Goal: Task Accomplishment & Management: Complete application form

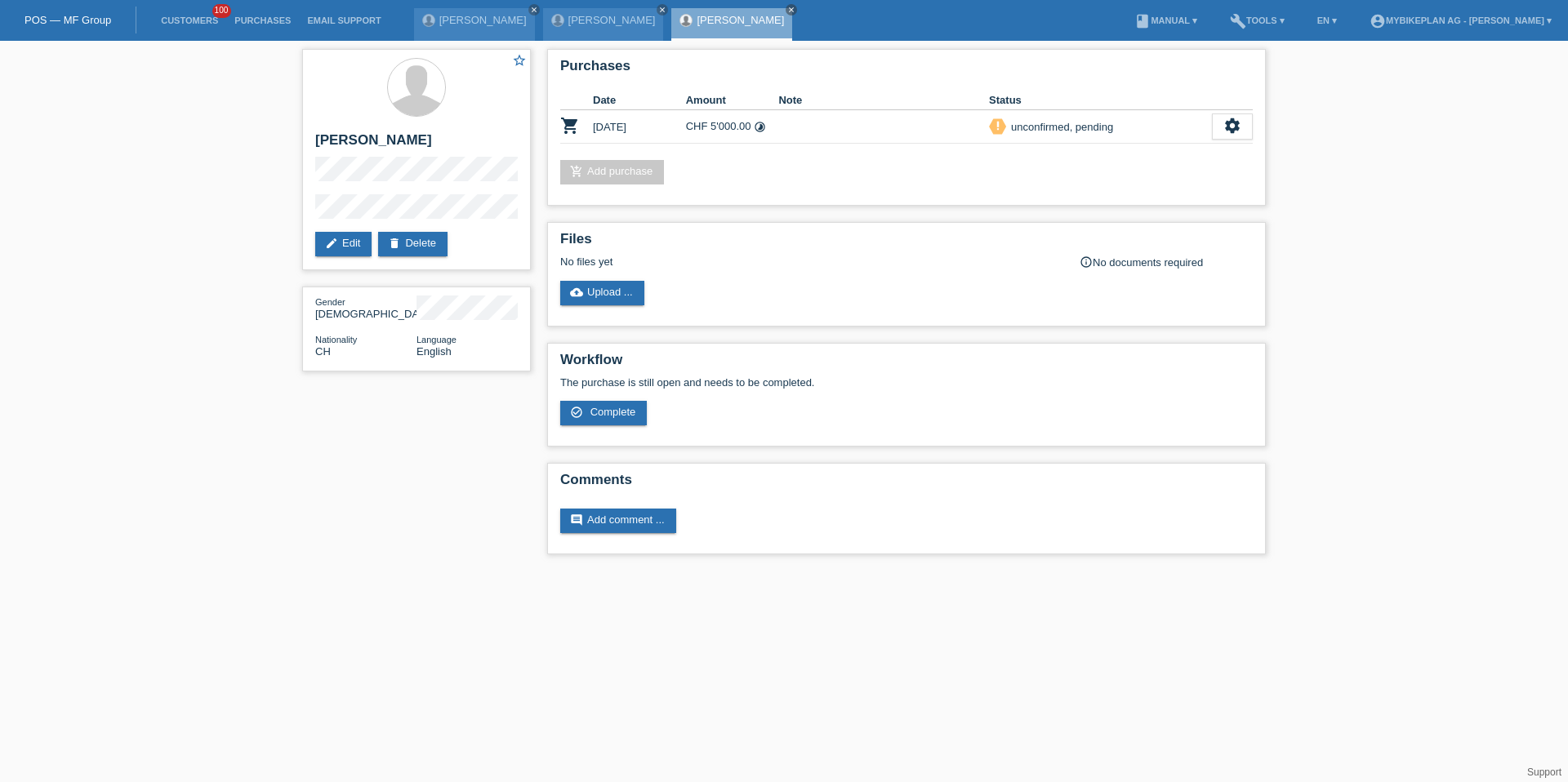
click at [178, 18] on link "Customers" at bounding box center [189, 20] width 74 height 10
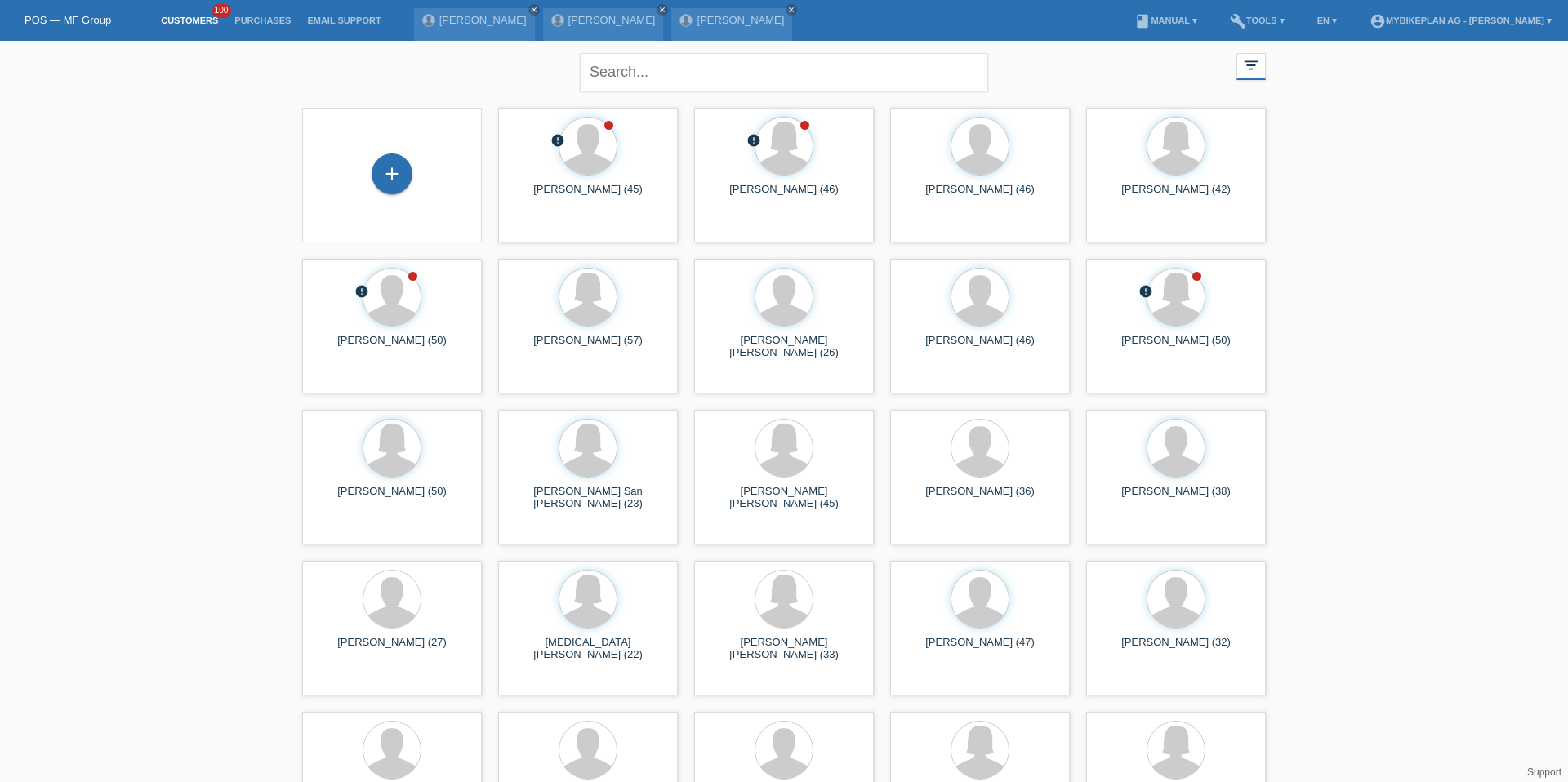
click at [400, 141] on div "+" at bounding box center [392, 175] width 180 height 135
click at [399, 155] on div "+" at bounding box center [392, 173] width 41 height 41
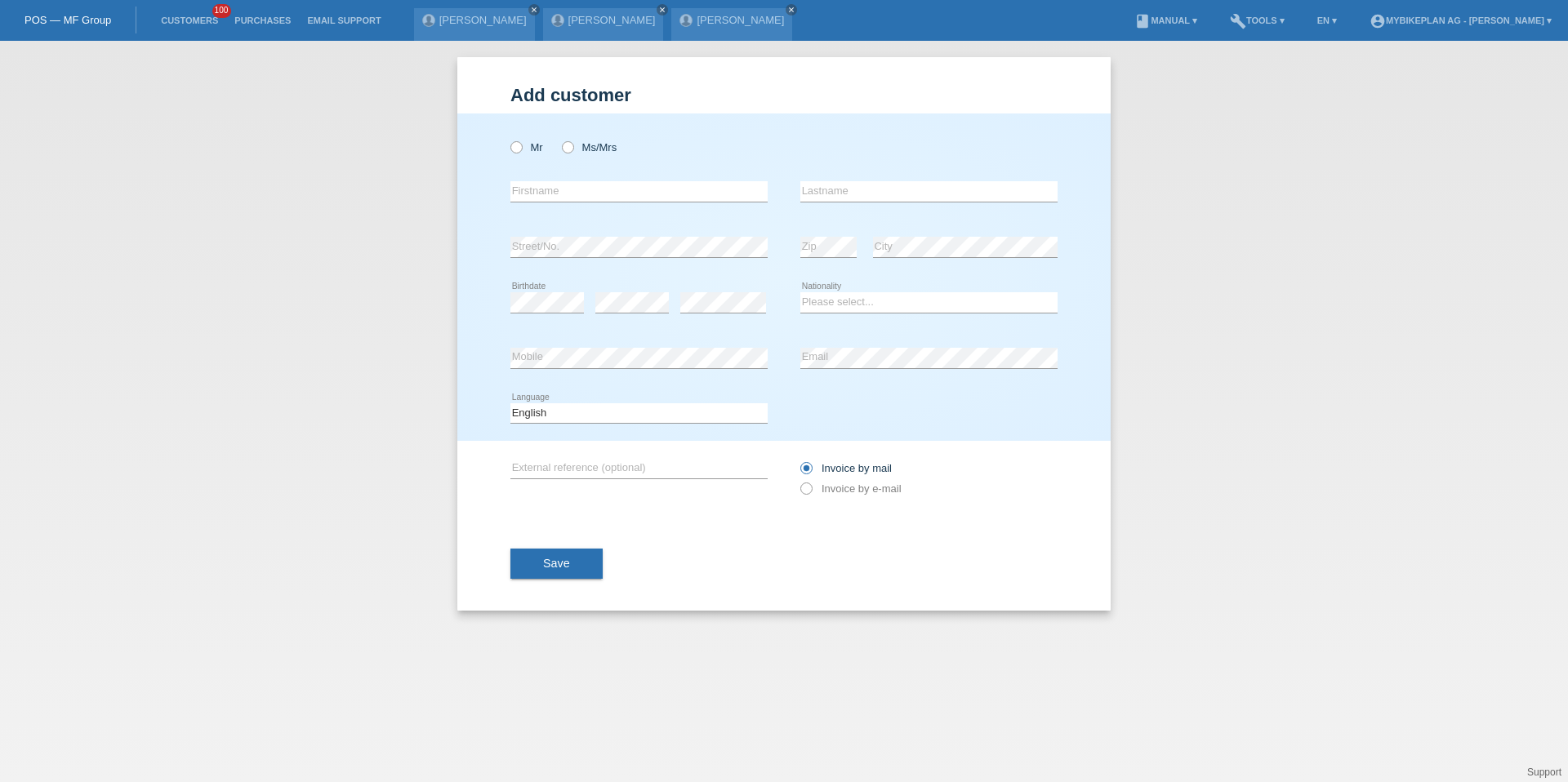
click at [547, 142] on div "Mr Ms/Mrs" at bounding box center [639, 147] width 258 height 33
click at [527, 142] on label "Mr" at bounding box center [526, 147] width 32 height 12
click at [521, 142] on input "Mr" at bounding box center [516, 146] width 11 height 11
radio input "true"
click at [547, 187] on input "text" at bounding box center [639, 191] width 258 height 20
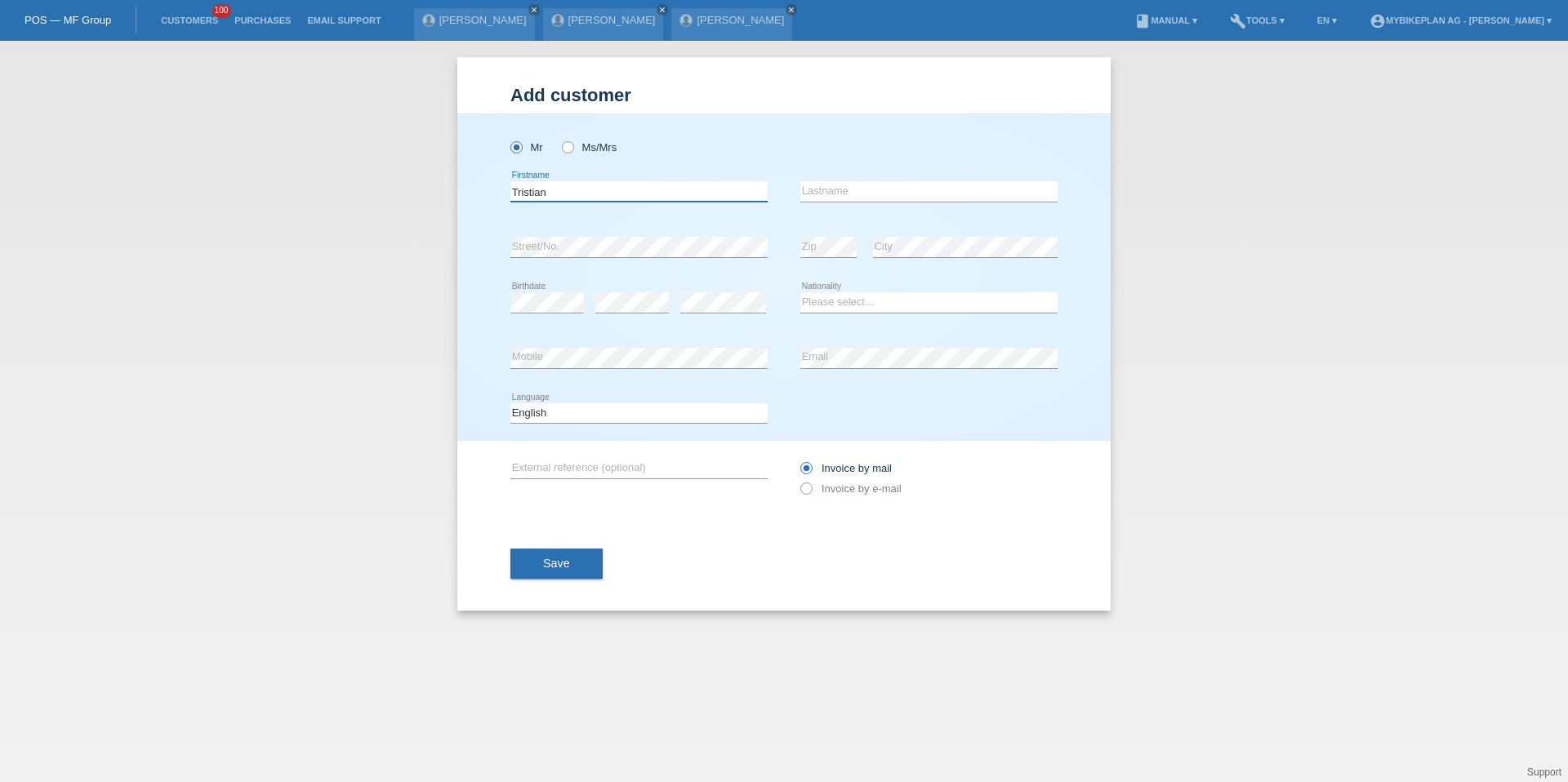
type input "Tristian"
type input "Nussbaumer"
click at [615, 192] on input "Tristian" at bounding box center [639, 191] width 258 height 20
type input "[PERSON_NAME]"
select select "CH"
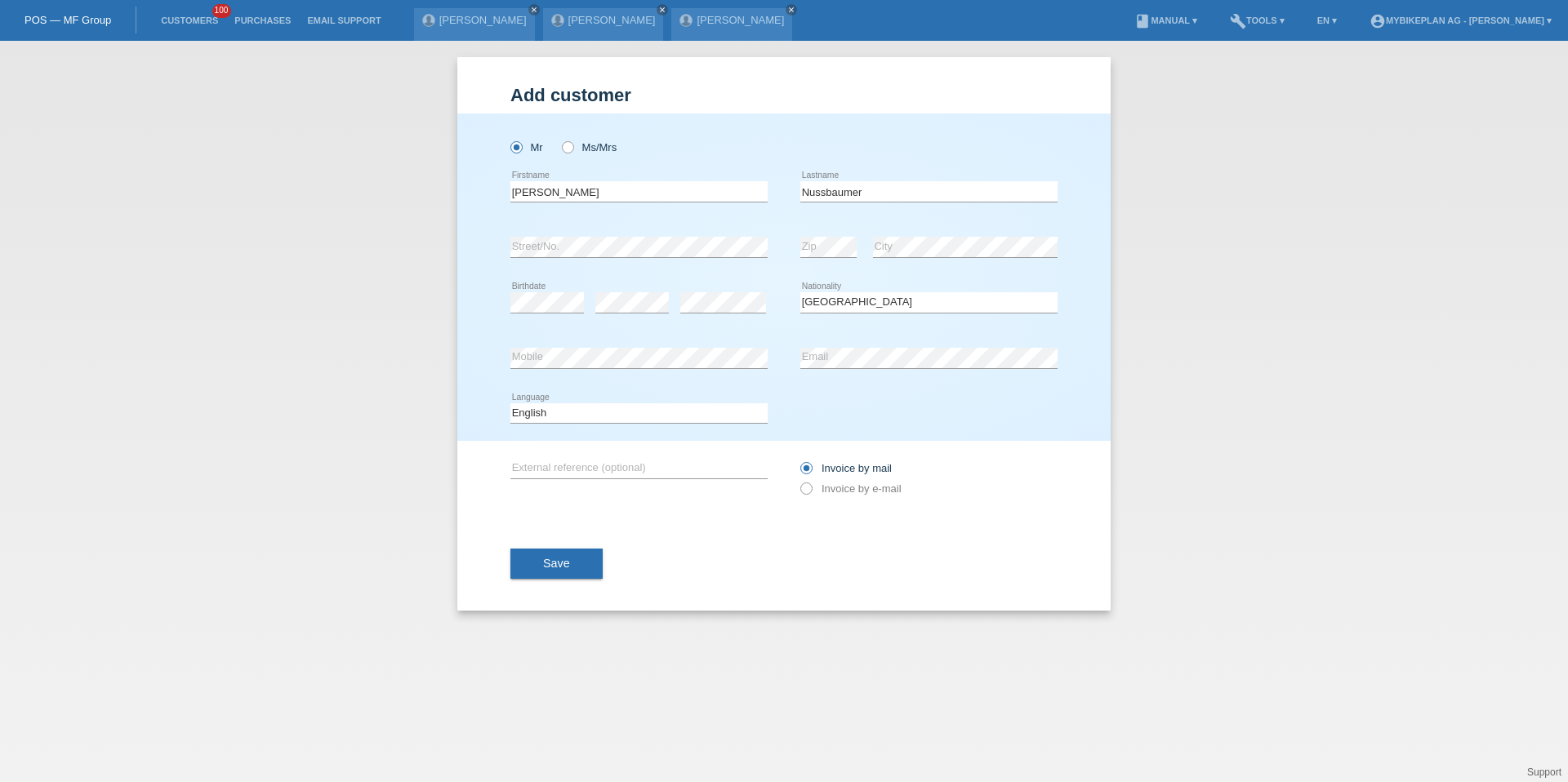
click at [239, 357] on div "Add customer Add customer Add customer Mr Ms/Mrs error" at bounding box center [784, 412] width 1568 height 741
click at [825, 384] on div "error Email" at bounding box center [929, 358] width 258 height 55
click at [700, 407] on select "Deutsch Français Italiano English" at bounding box center [639, 412] width 258 height 19
select select "de"
click at [824, 484] on label "Invoice by e-mail" at bounding box center [851, 489] width 102 height 12
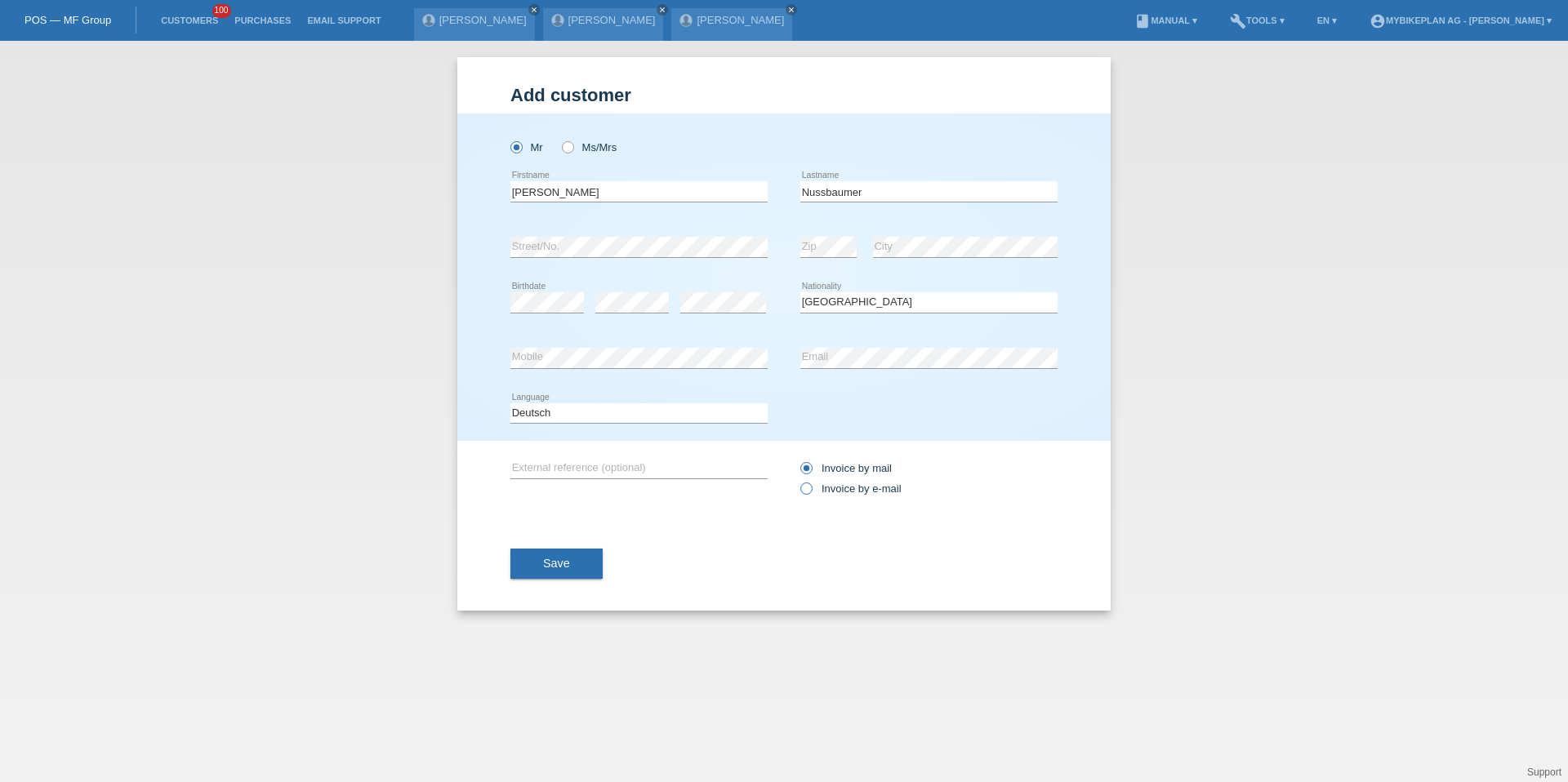
click at [811, 484] on input "Invoice by e-mail" at bounding box center [806, 492] width 11 height 20
radio input "true"
click at [589, 552] on button "Save" at bounding box center [556, 563] width 92 height 31
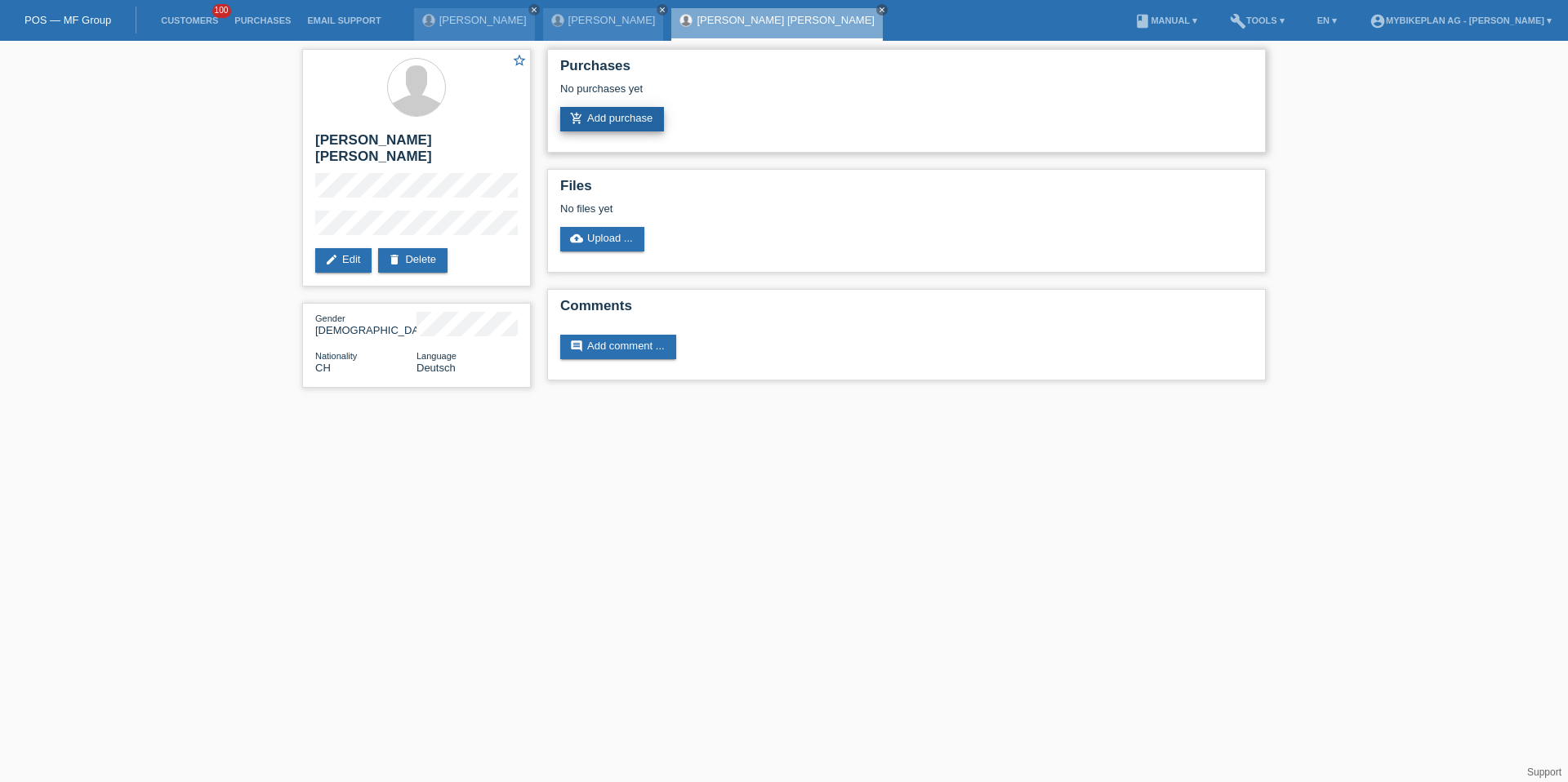
click at [604, 115] on link "add_shopping_cart Add purchase" at bounding box center [611, 119] width 103 height 25
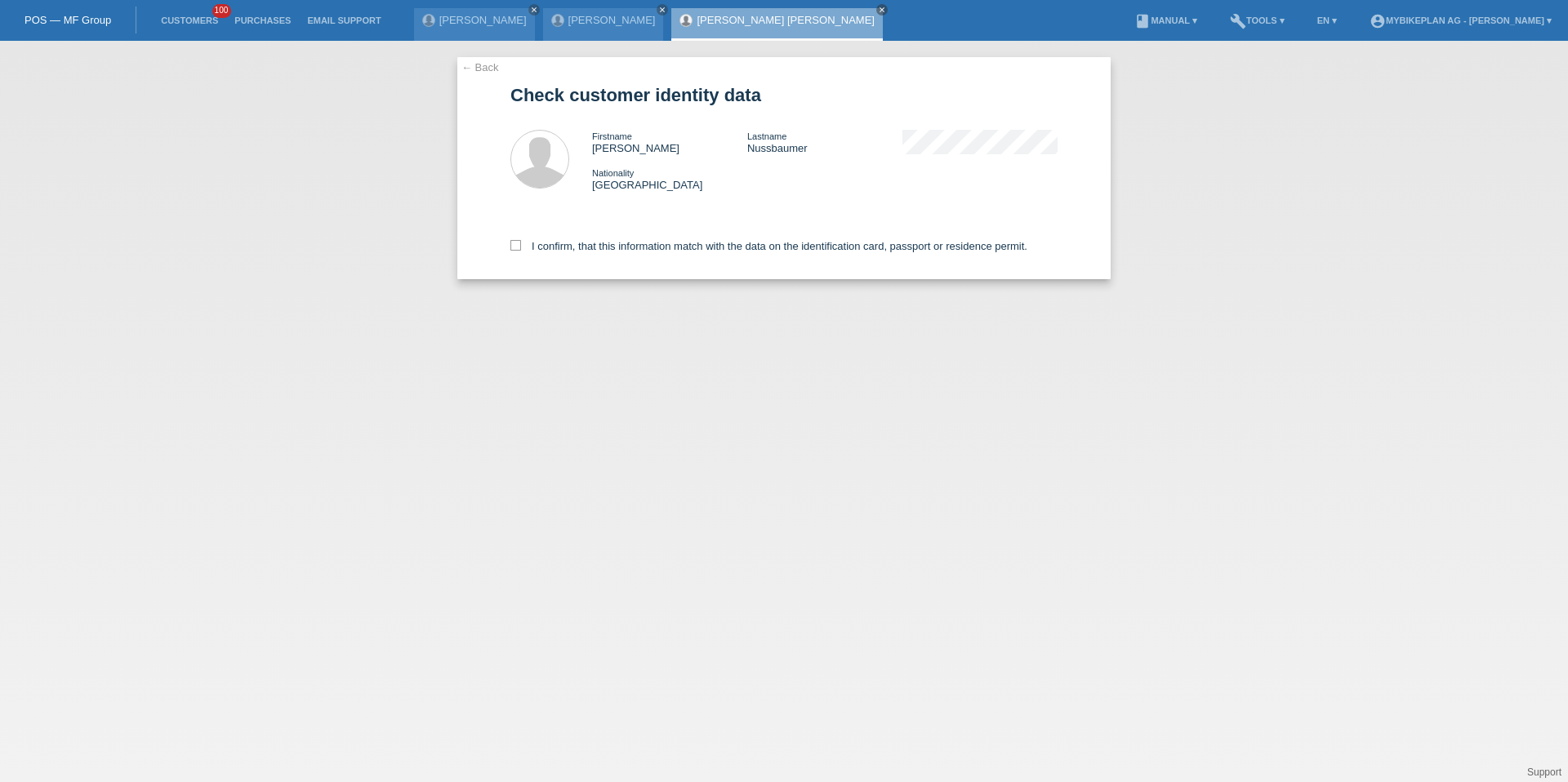
click at [598, 253] on div "I confirm, that this information match with the data on the identification card…" at bounding box center [784, 243] width 547 height 72
click at [598, 251] on label "I confirm, that this information match with the data on the identification card…" at bounding box center [769, 246] width 517 height 12
click at [521, 250] on input "I confirm, that this information match with the data on the identification card…" at bounding box center [516, 245] width 11 height 11
checkbox input "true"
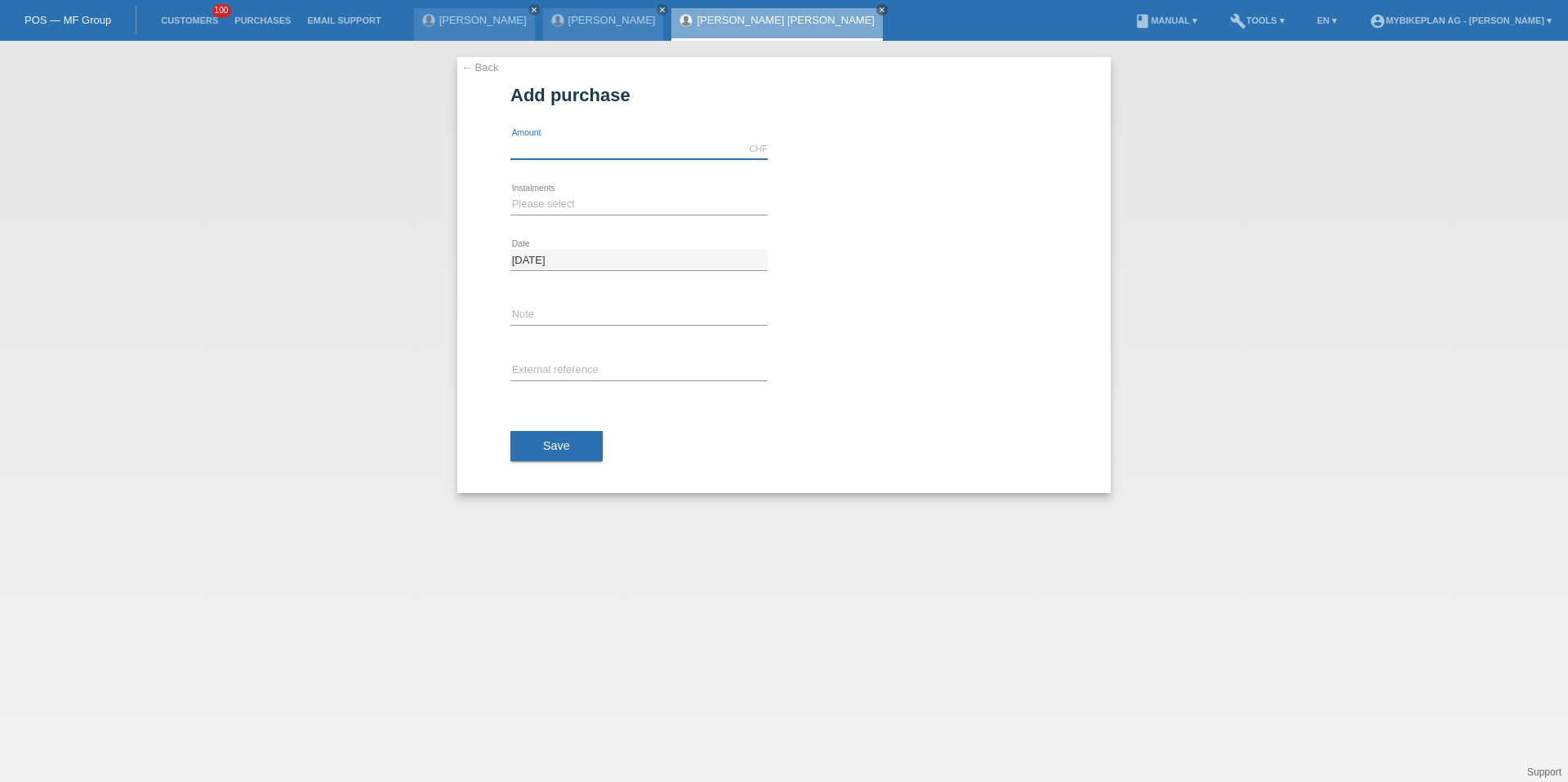
click at [567, 155] on input "text" at bounding box center [639, 148] width 258 height 20
type input "3999.00"
click at [752, 210] on select "Please select 6 instalments 12 instalments 18 instalments 24 instalments 36 ins…" at bounding box center [639, 204] width 258 height 19
select select "487"
click at [670, 371] on input "text" at bounding box center [639, 370] width 258 height 20
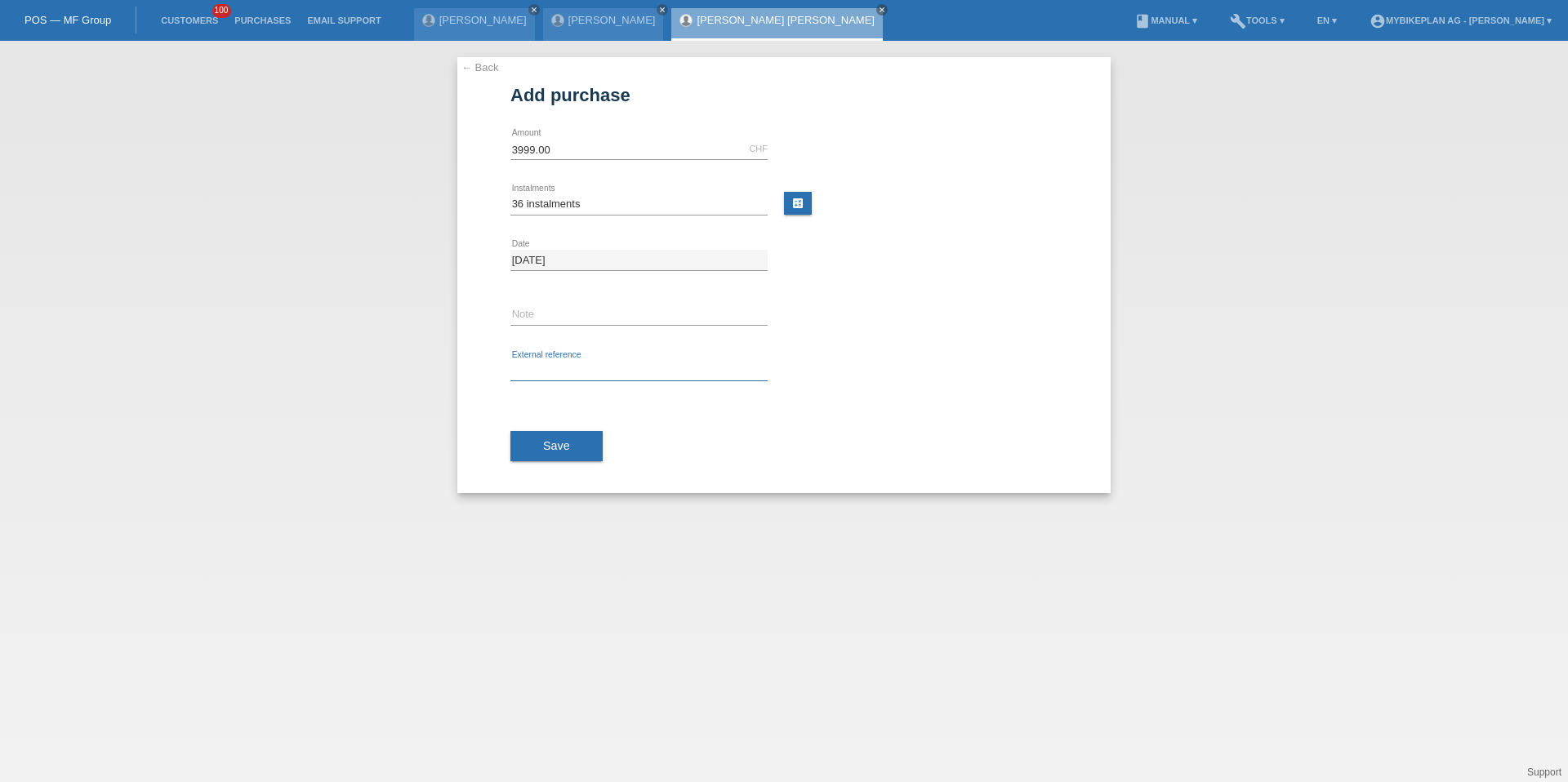
paste input "41900208985"
type input "41900208985"
click at [557, 469] on div "Save" at bounding box center [784, 447] width 547 height 95
click at [564, 451] on span "Save" at bounding box center [556, 445] width 27 height 13
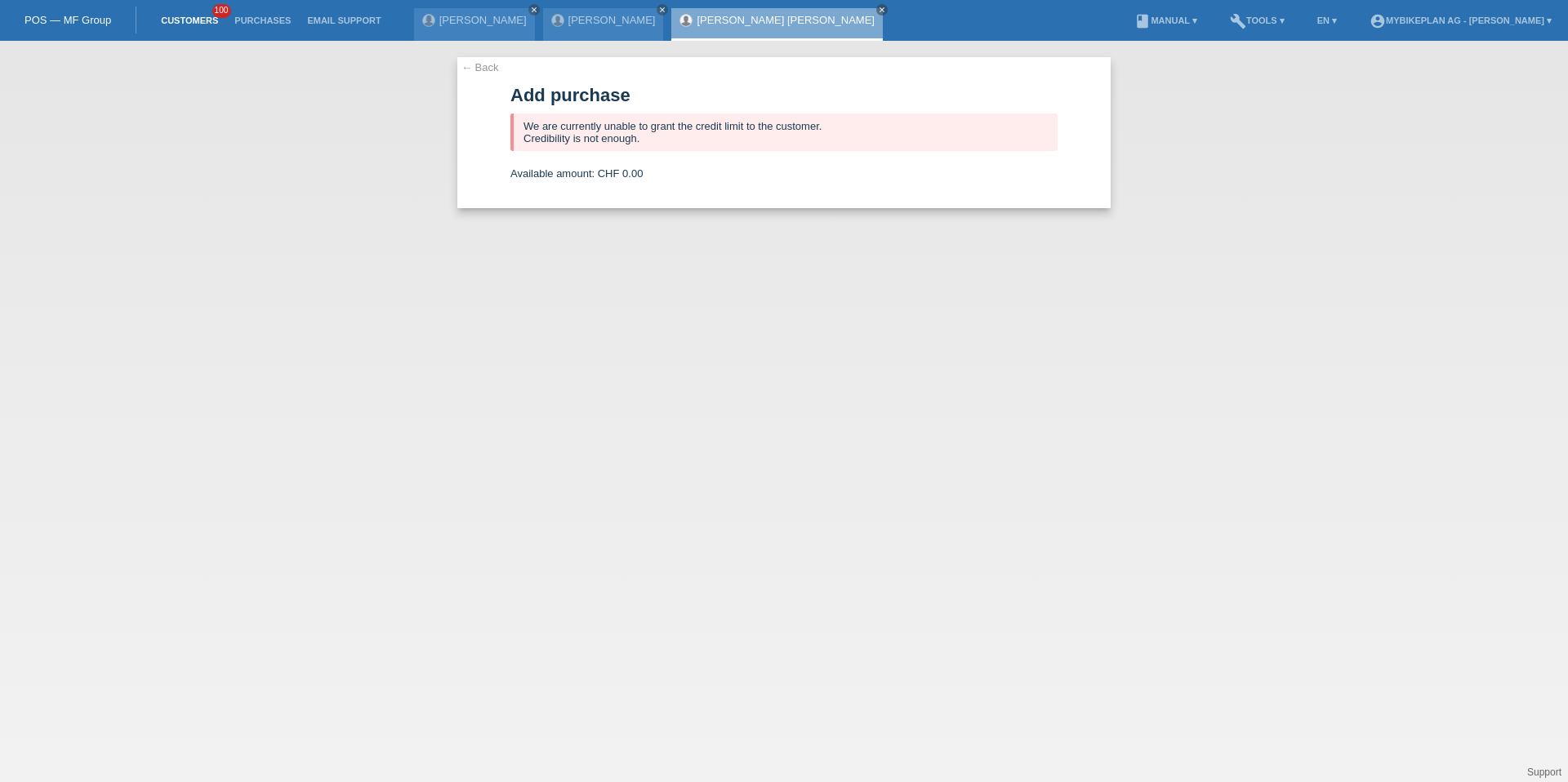
click at [182, 18] on link "Customers" at bounding box center [189, 20] width 74 height 10
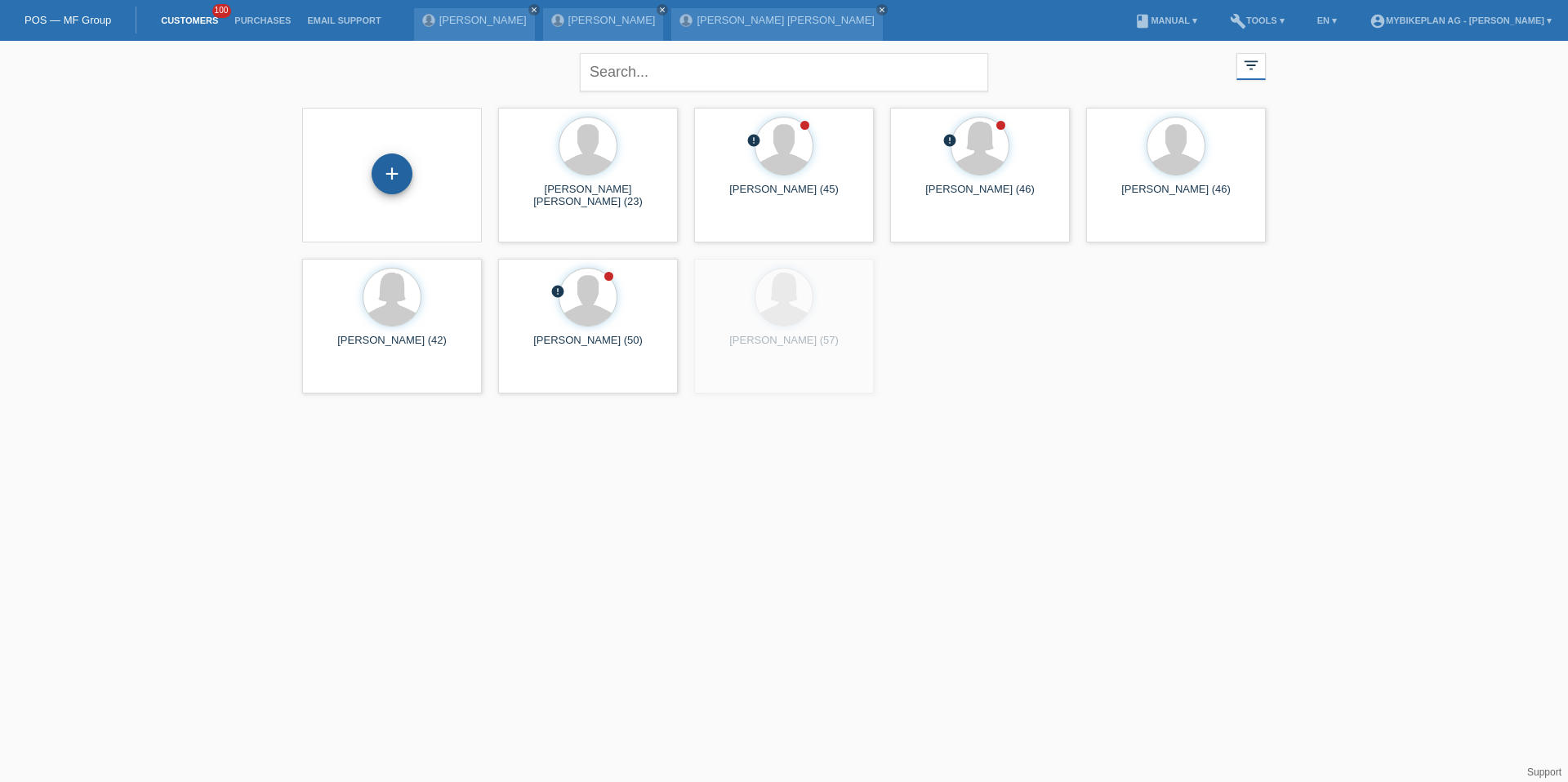
click at [399, 180] on div "+" at bounding box center [392, 173] width 41 height 41
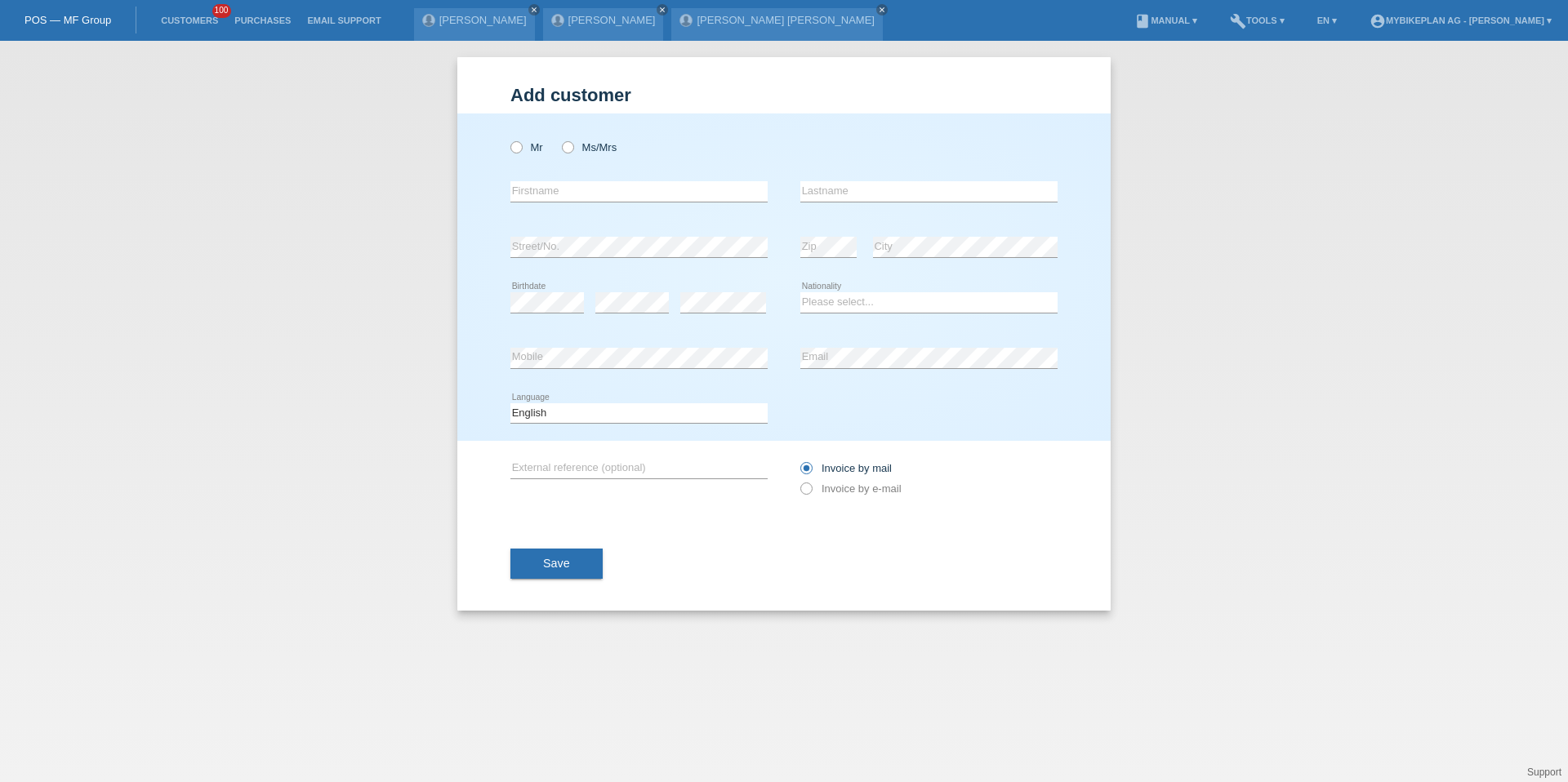
click at [404, 174] on div "Add customer Add customer Add customer Mr Ms/Mrs error" at bounding box center [784, 412] width 1568 height 741
click at [533, 154] on div "Mr Ms/Mrs" at bounding box center [639, 147] width 258 height 33
click at [531, 153] on div "Mr Ms/Mrs" at bounding box center [639, 147] width 258 height 33
click at [526, 153] on div "Mr Ms/Mrs" at bounding box center [639, 147] width 258 height 33
click at [526, 151] on label "Mr" at bounding box center [526, 147] width 32 height 12
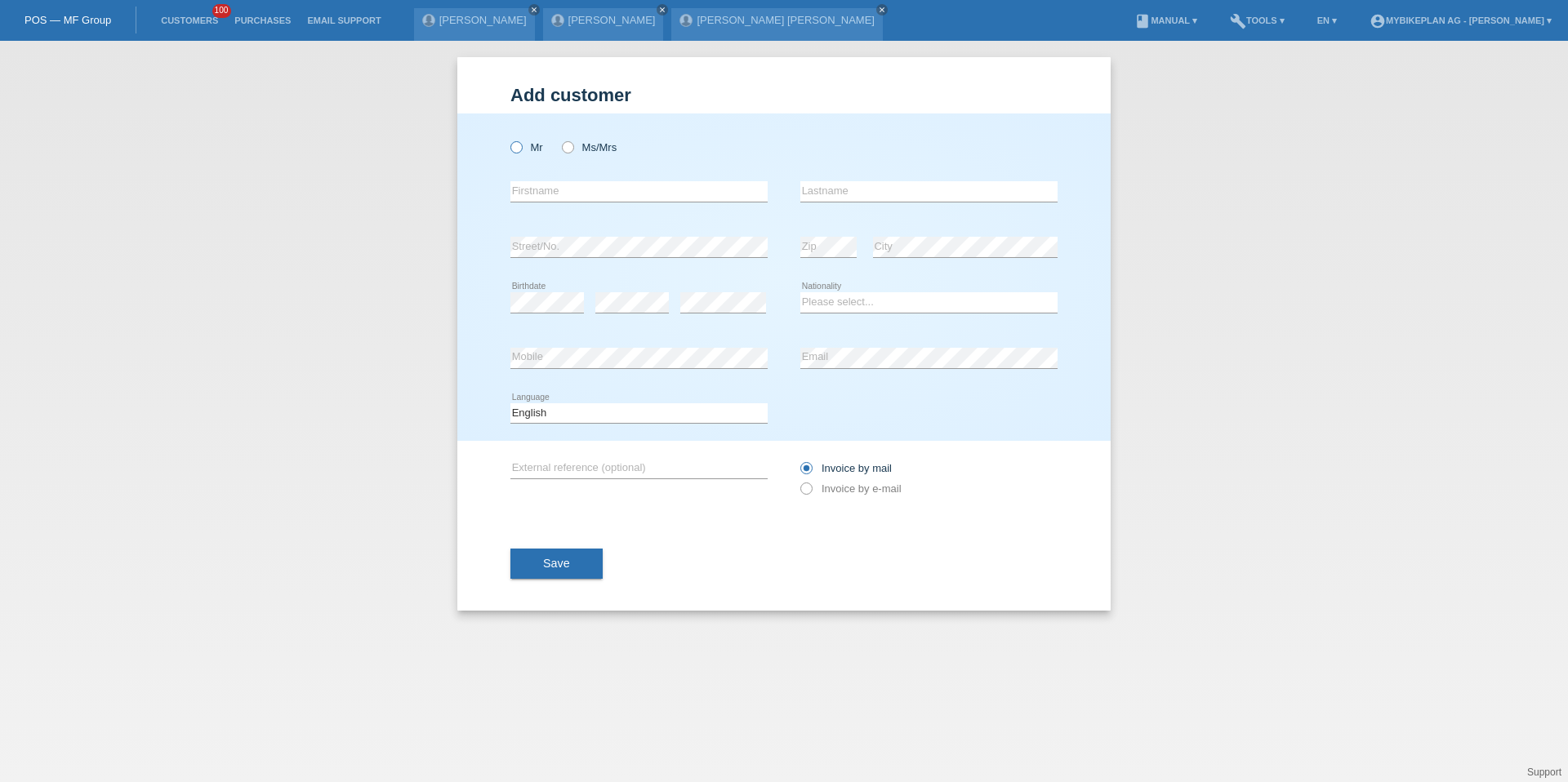
click at [521, 151] on input "Mr" at bounding box center [516, 146] width 11 height 11
radio input "true"
click at [531, 201] on icon at bounding box center [639, 201] width 258 height 1
type input "[PERSON_NAME] [PERSON_NAME]"
type input "[PERSON_NAME]"
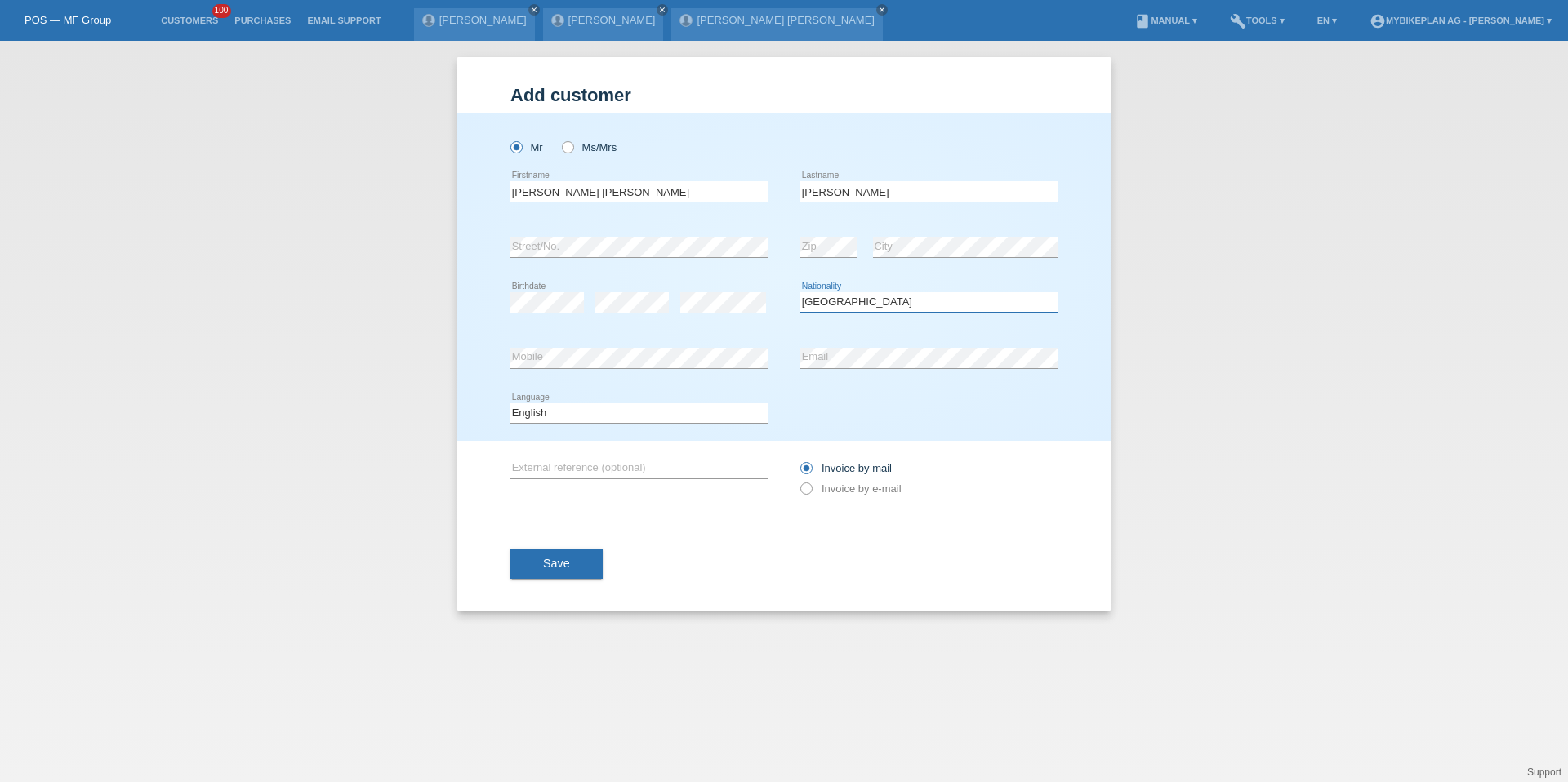
select select "DE"
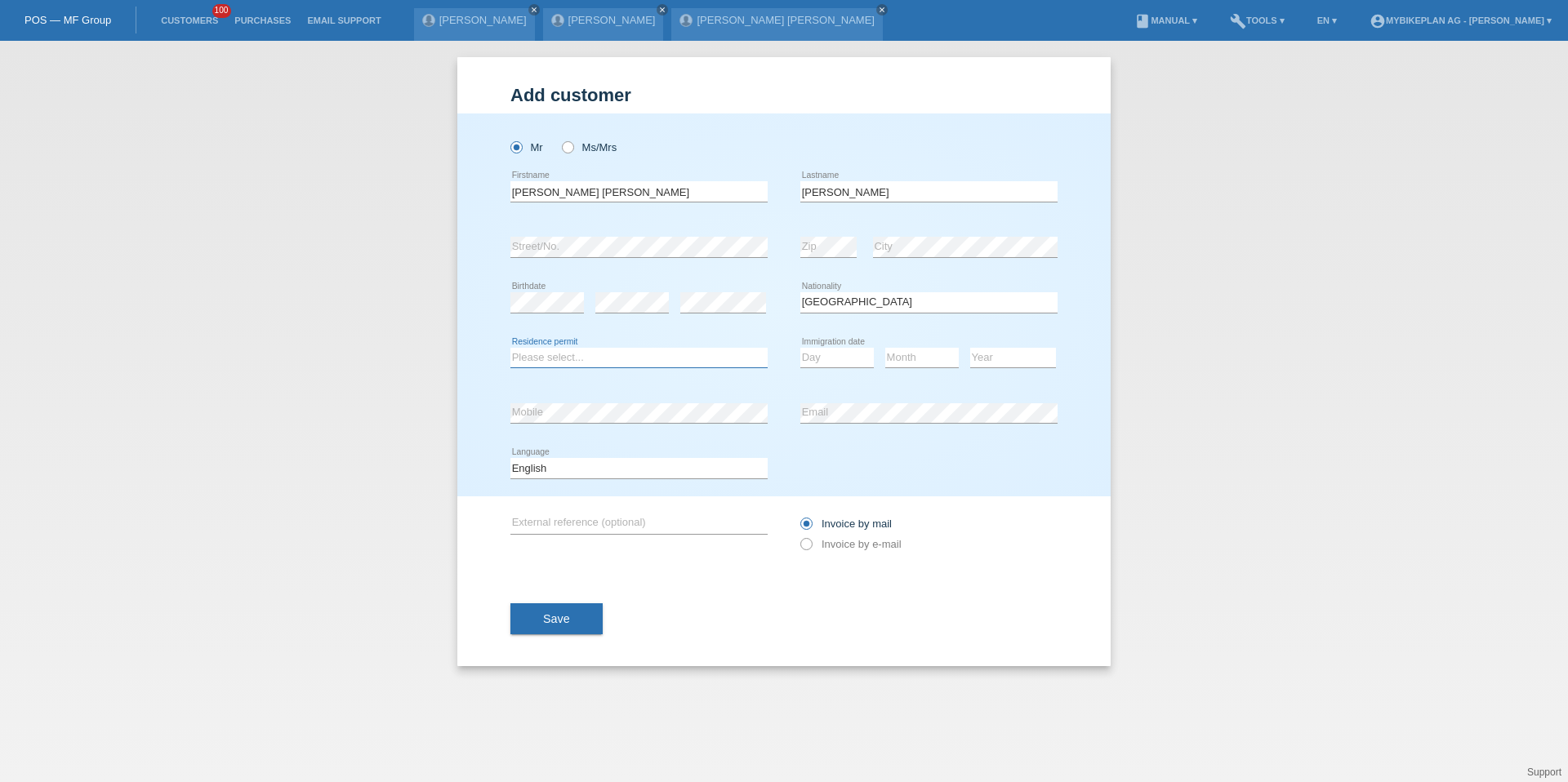
select select "B"
select select "01"
select select "10"
select select "2023"
click at [653, 473] on select "Deutsch Français Italiano English" at bounding box center [639, 468] width 258 height 19
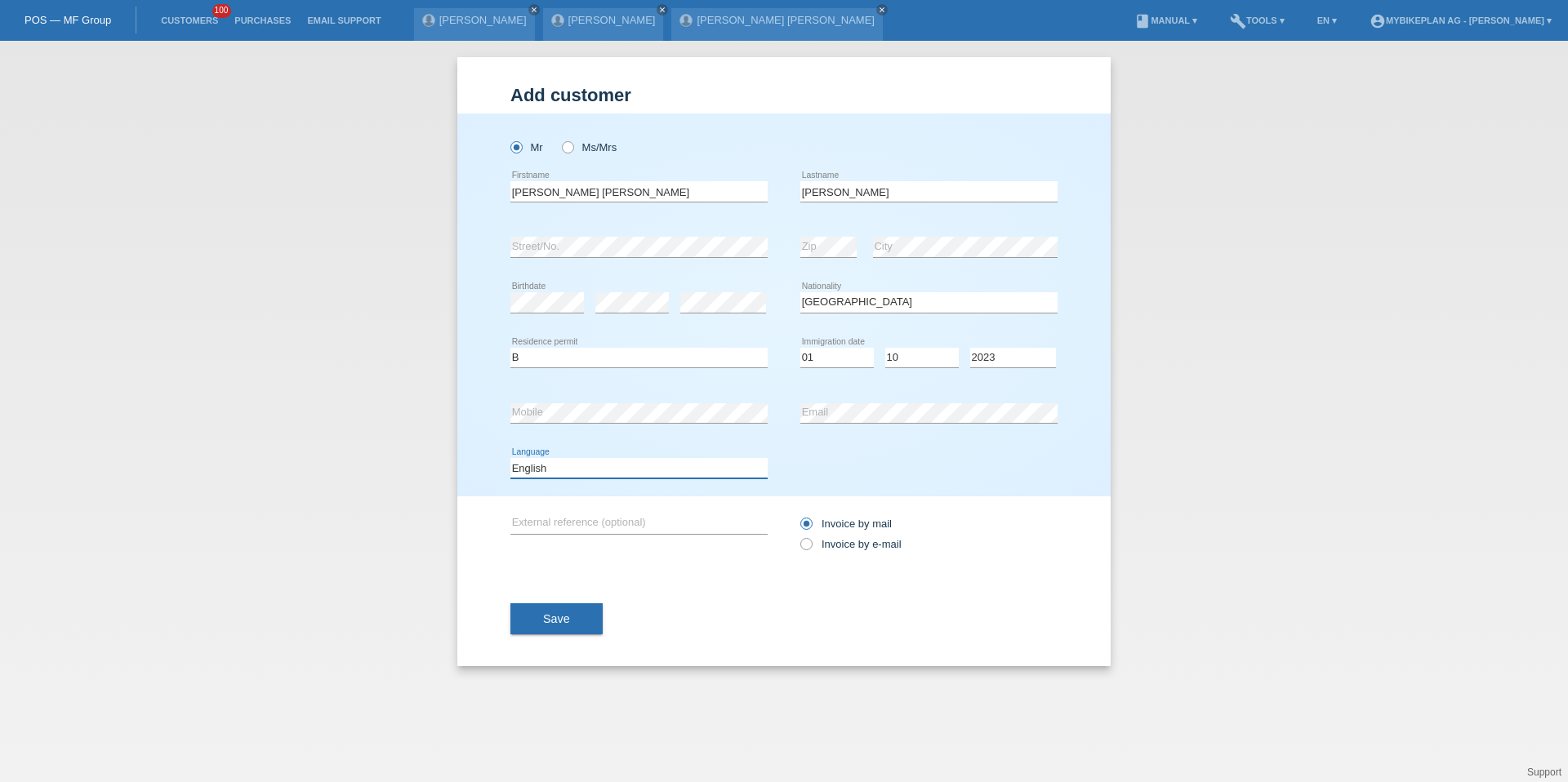
select select "de"
click at [841, 544] on label "Invoice by e-mail" at bounding box center [851, 544] width 102 height 12
click at [811, 544] on input "Invoice by e-mail" at bounding box center [806, 547] width 11 height 20
radio input "true"
click at [586, 619] on button "Save" at bounding box center [556, 618] width 92 height 31
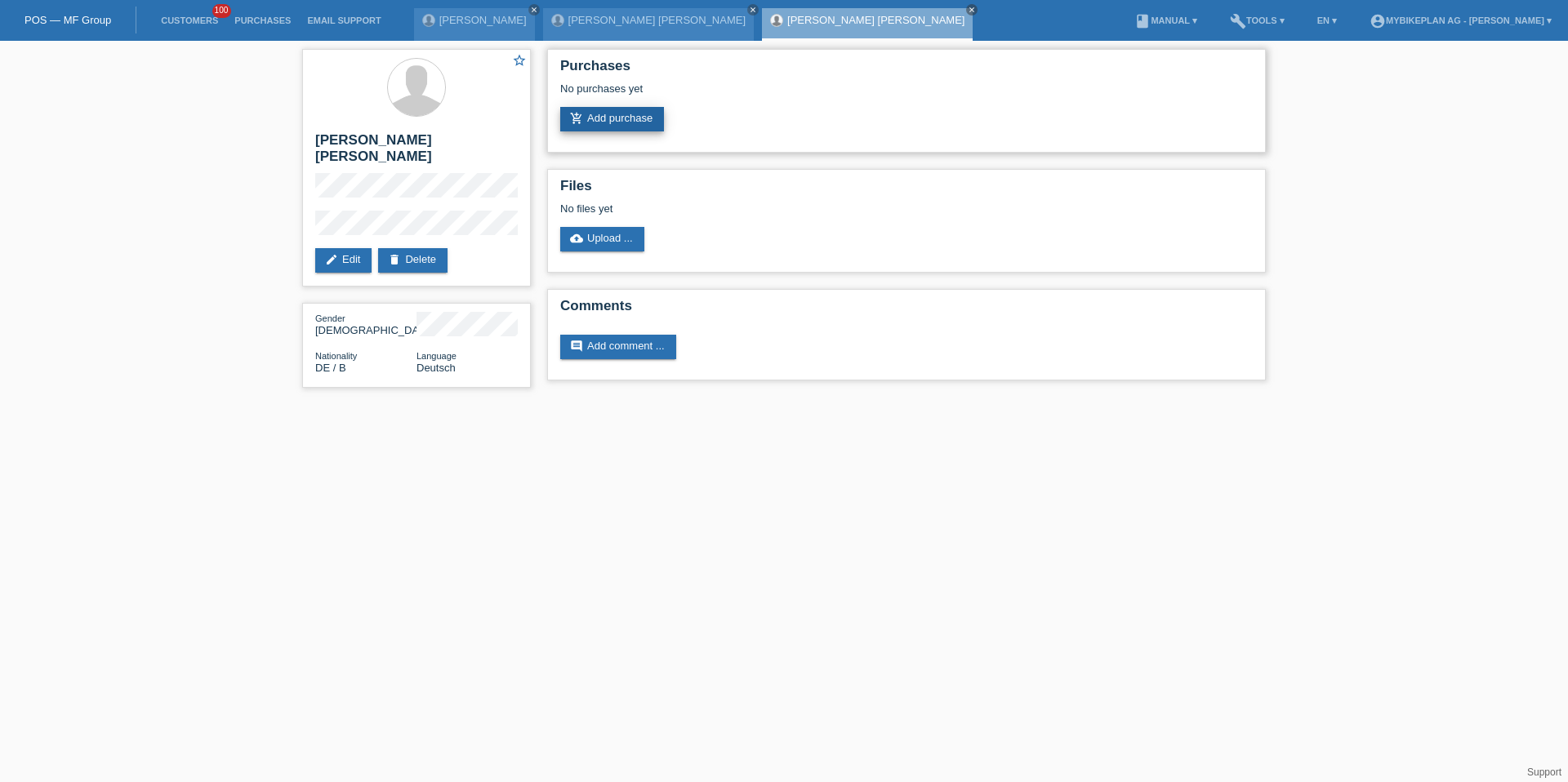
click at [598, 123] on link "add_shopping_cart Add purchase" at bounding box center [611, 119] width 103 height 25
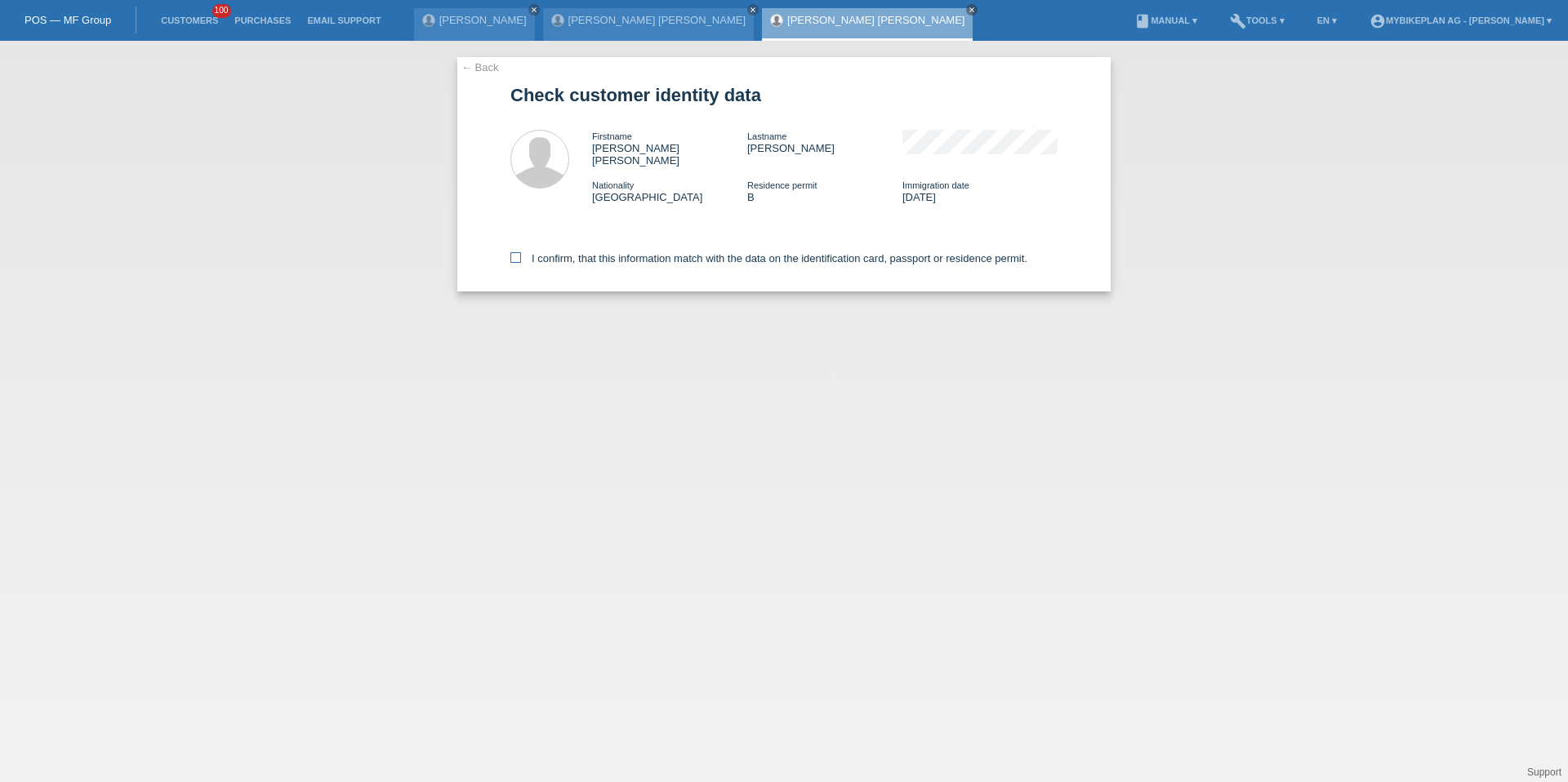
click at [579, 252] on label "I confirm, that this information match with the data on the identification card…" at bounding box center [769, 258] width 517 height 12
click at [521, 252] on input "I confirm, that this information match with the data on the identification card…" at bounding box center [516, 257] width 11 height 11
checkbox input "true"
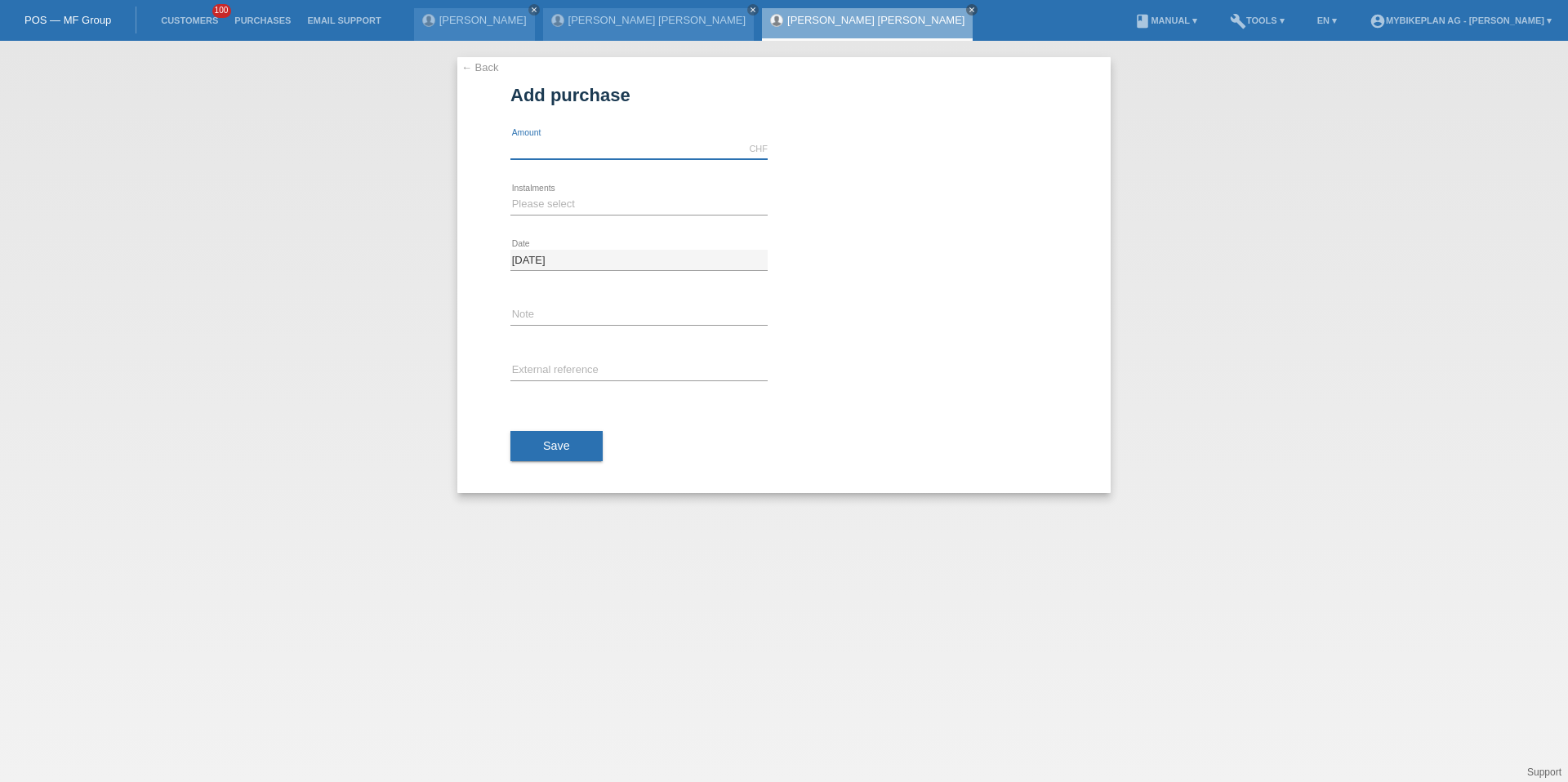
click at [604, 146] on input "text" at bounding box center [639, 148] width 258 height 20
type input "5499.00"
click at [548, 205] on select "Please select 6 instalments 12 instalments 18 instalments 24 instalments 36 ins…" at bounding box center [639, 204] width 258 height 19
select select "487"
click at [558, 364] on input "text" at bounding box center [639, 370] width 258 height 20
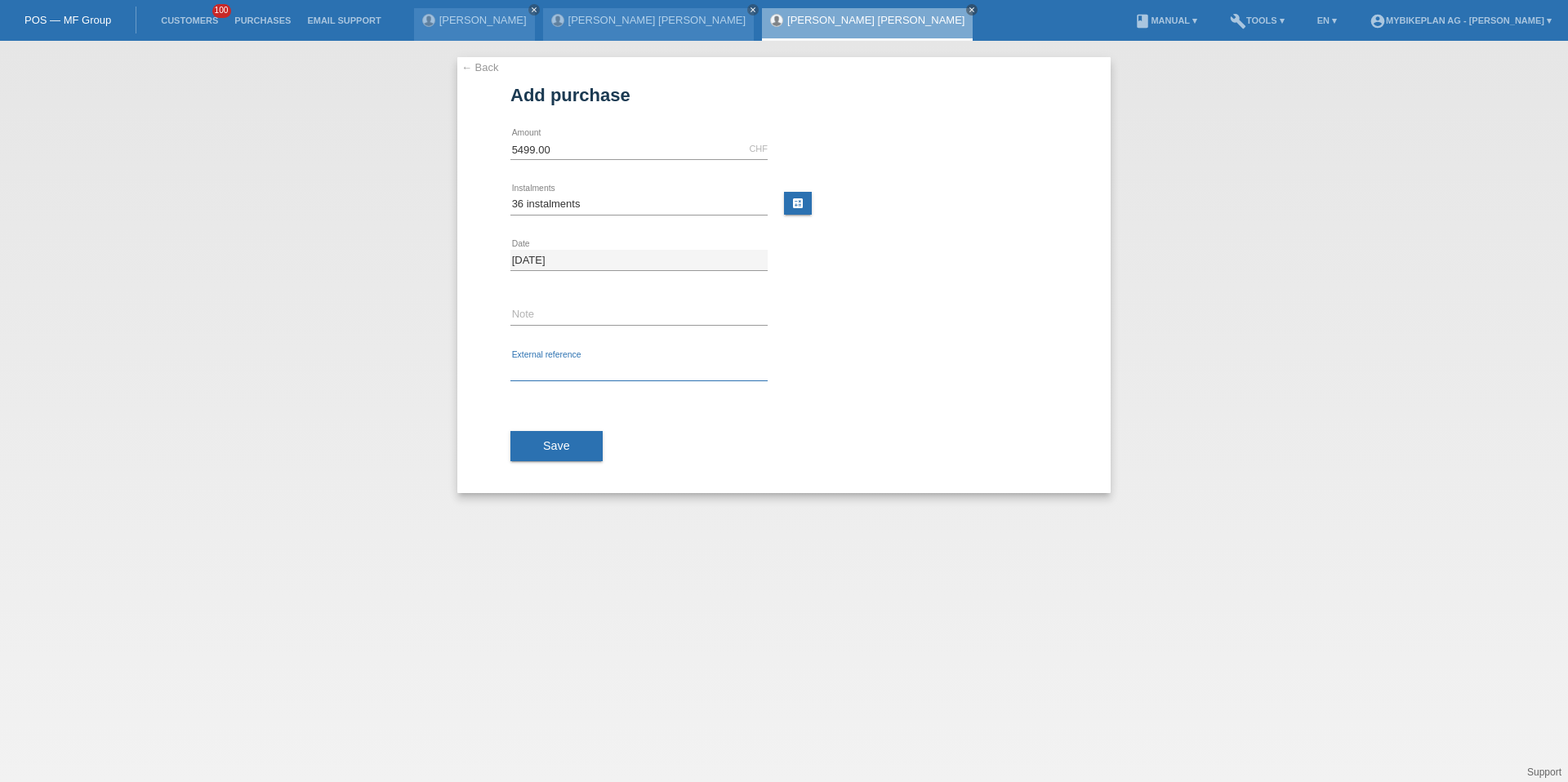
paste input "41900208986"
type input "41900208986"
click at [560, 437] on button "Save" at bounding box center [556, 446] width 92 height 31
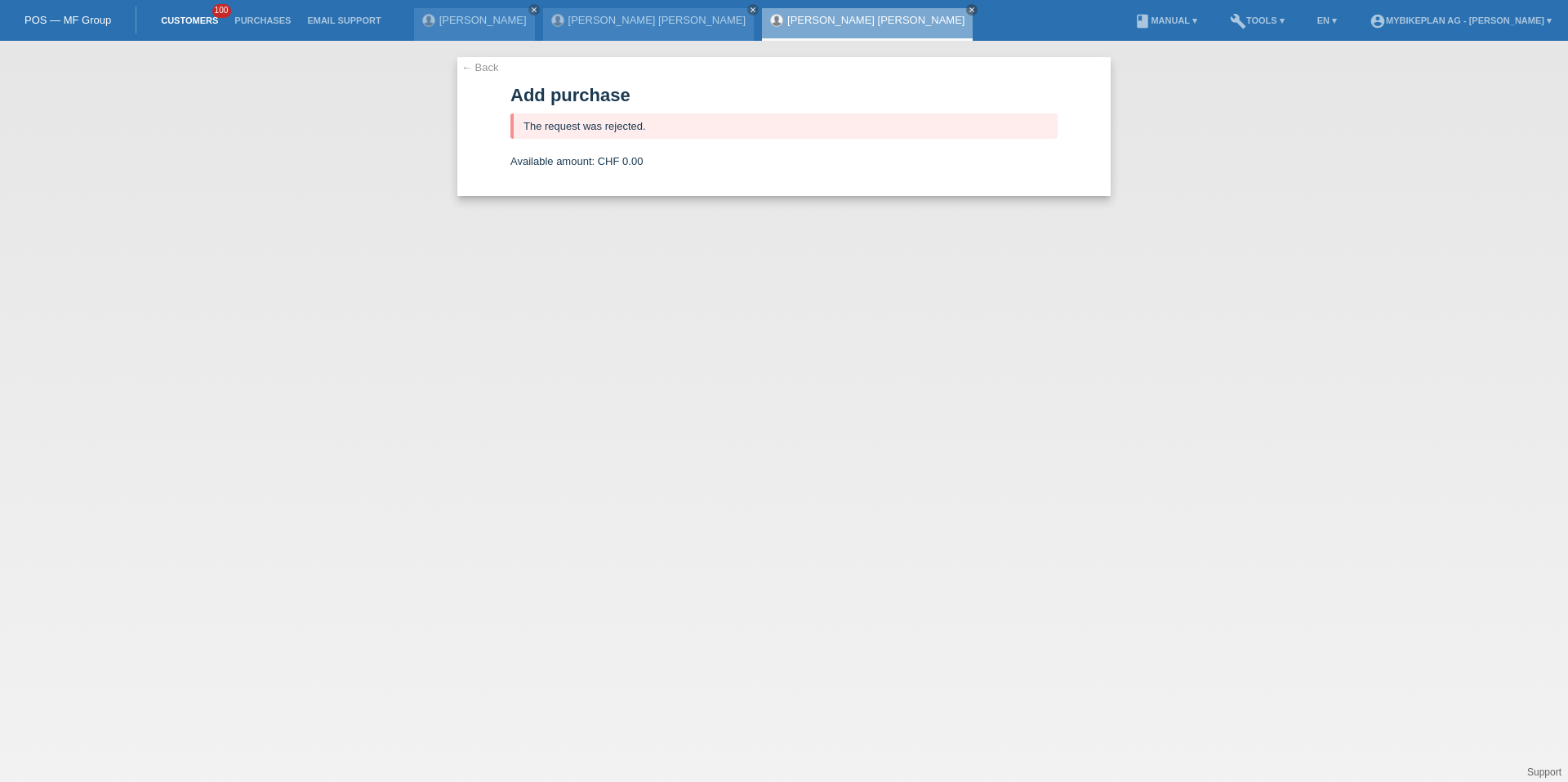
click at [202, 25] on link "Customers" at bounding box center [189, 20] width 74 height 10
click at [202, 16] on link "Customers" at bounding box center [189, 20] width 74 height 10
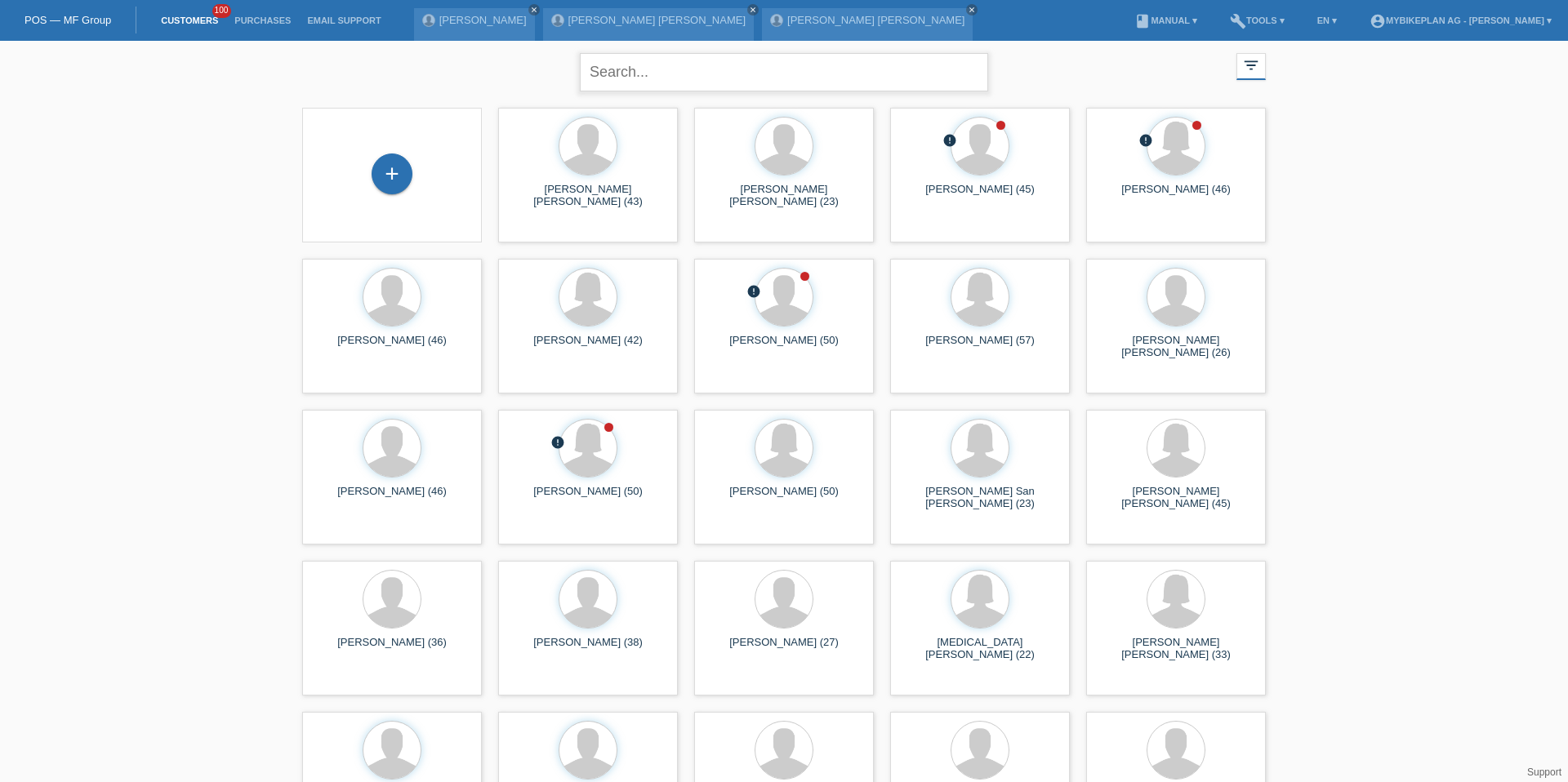
click at [698, 63] on input "text" at bounding box center [784, 73] width 408 height 39
type input "romeo"
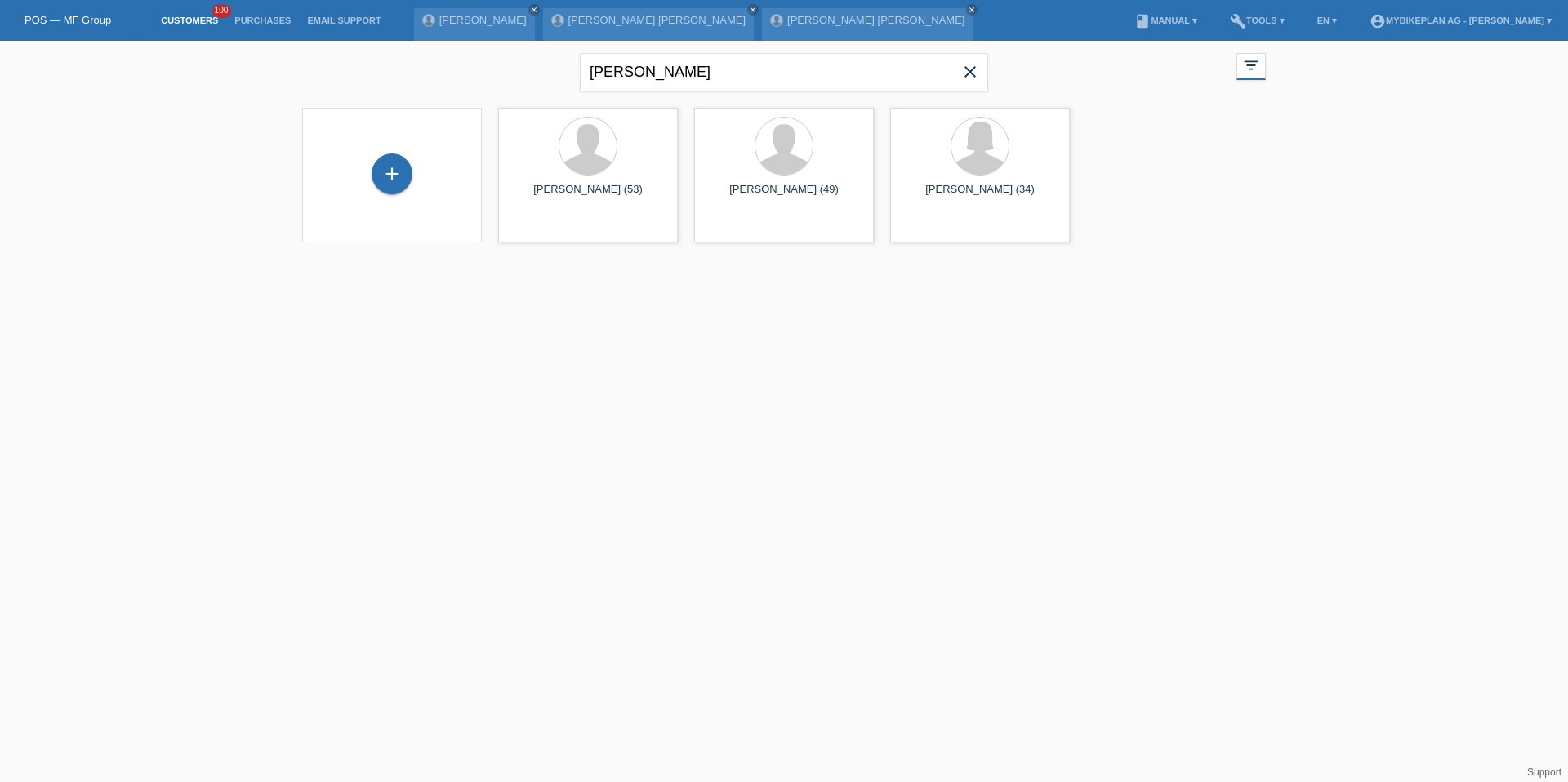
click at [969, 73] on icon "close" at bounding box center [970, 72] width 19 height 19
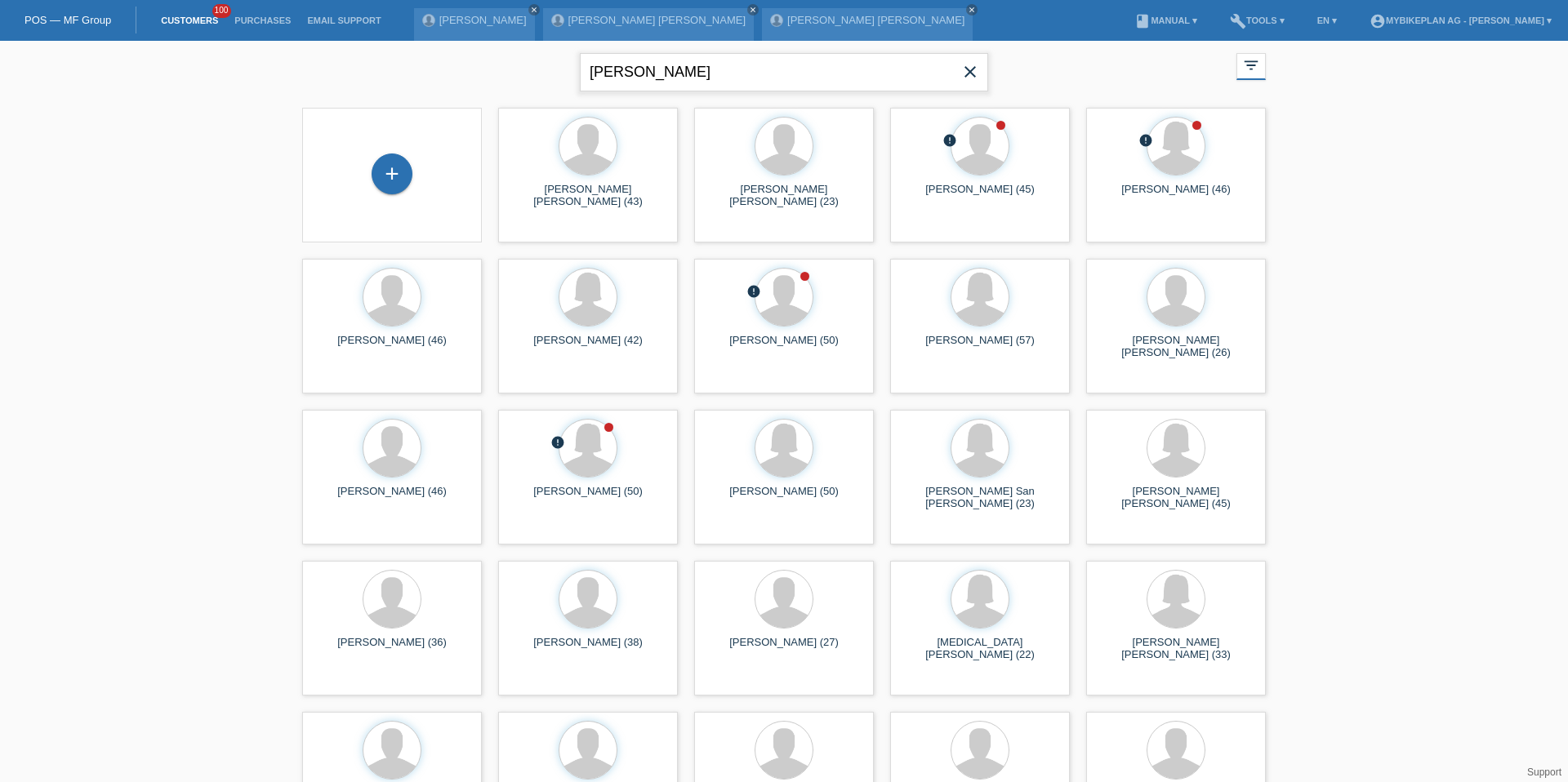
type input "romeo"
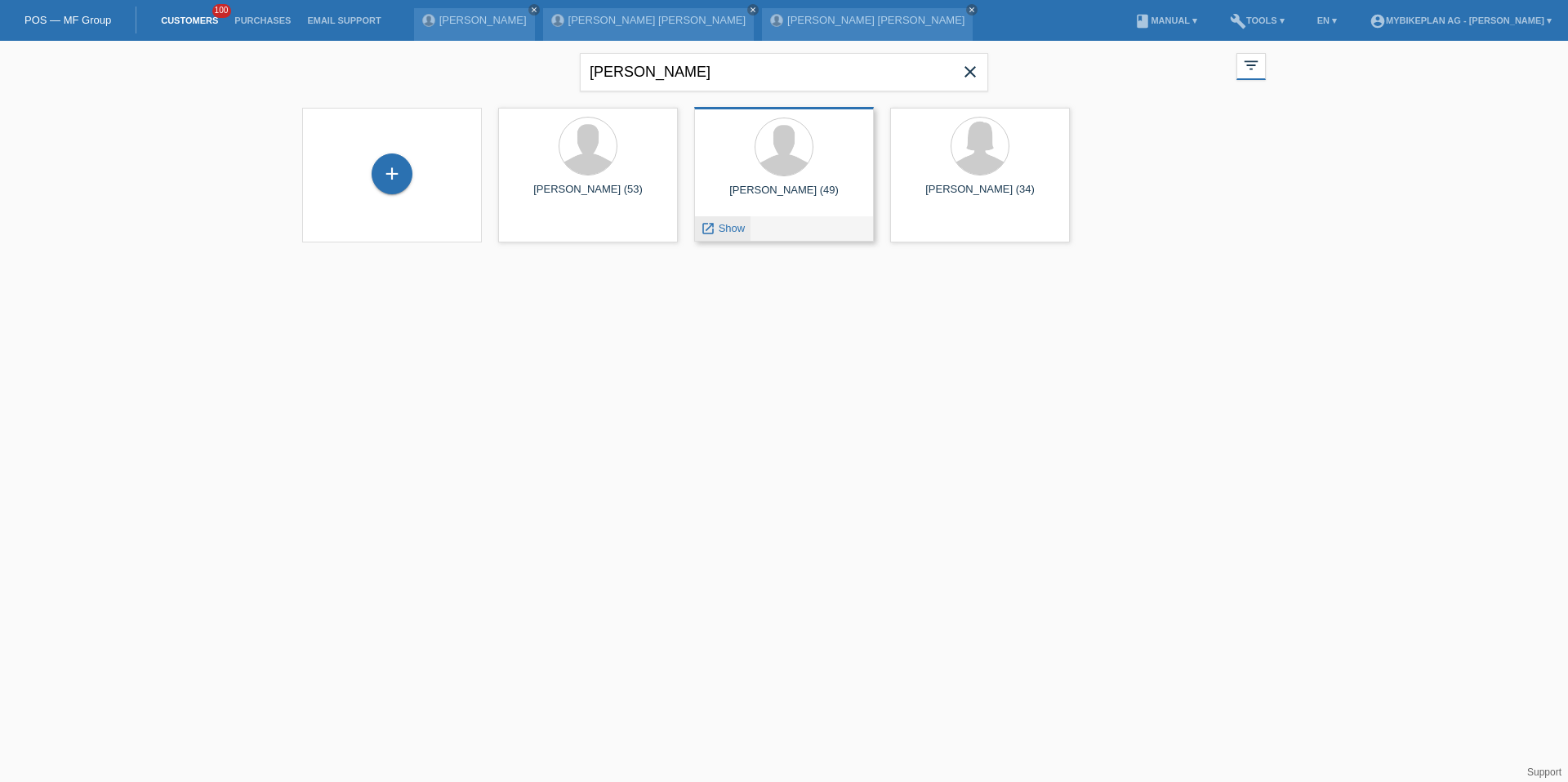
click at [724, 226] on span "Show" at bounding box center [731, 229] width 27 height 12
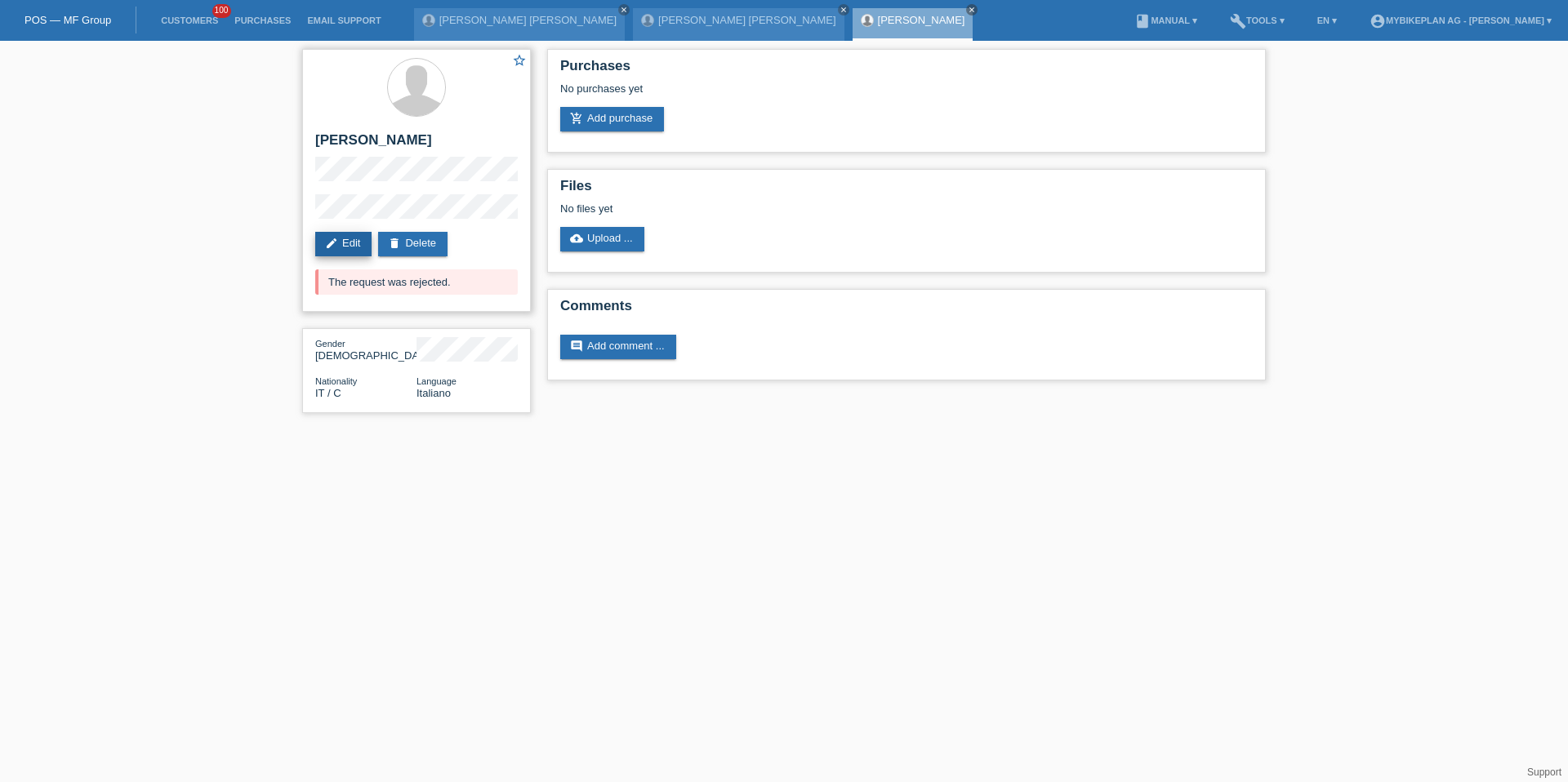
click at [357, 241] on link "edit Edit" at bounding box center [343, 244] width 56 height 25
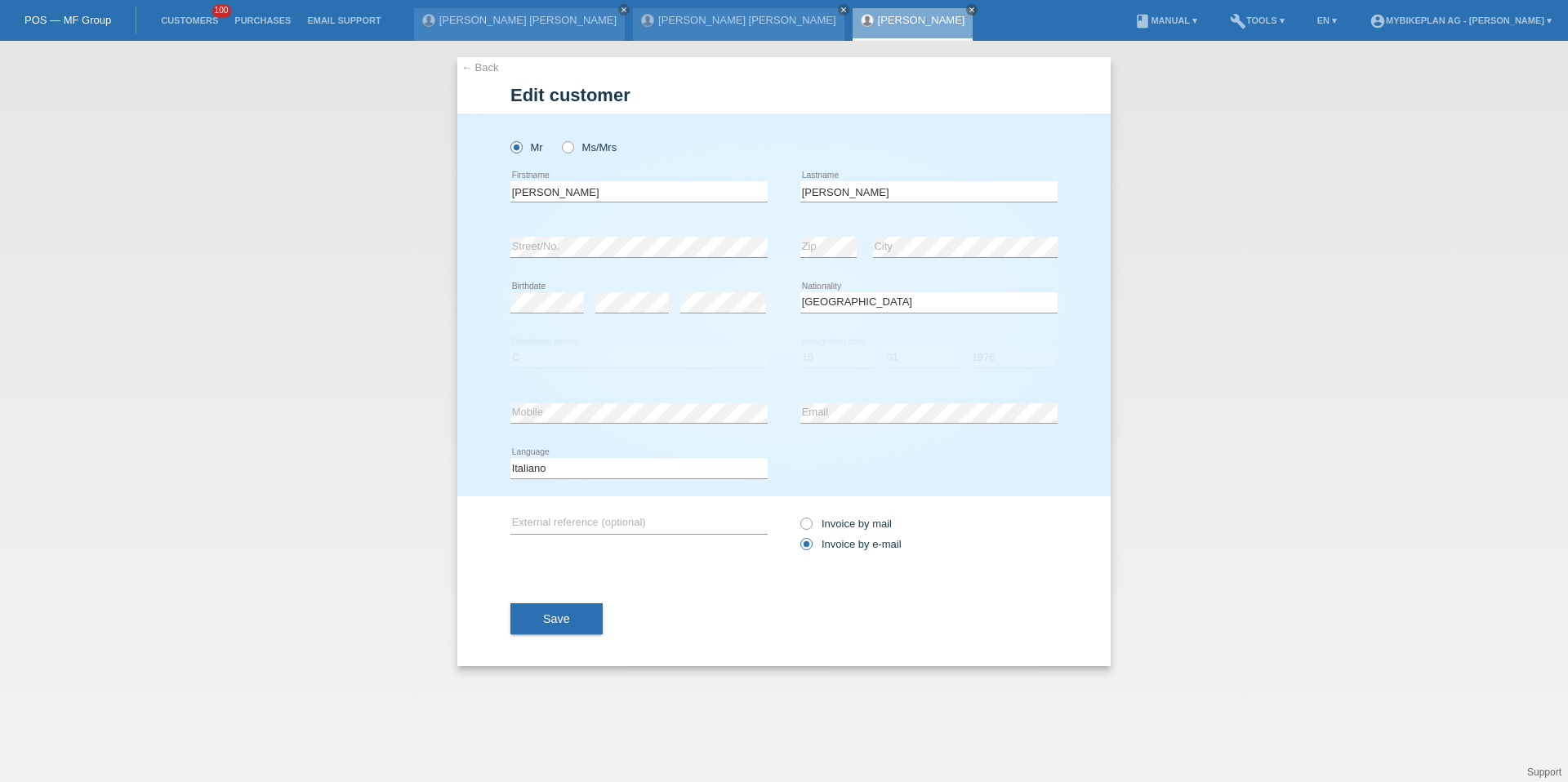
select select "IT"
select select "C"
select select "15"
select select "01"
select select "1976"
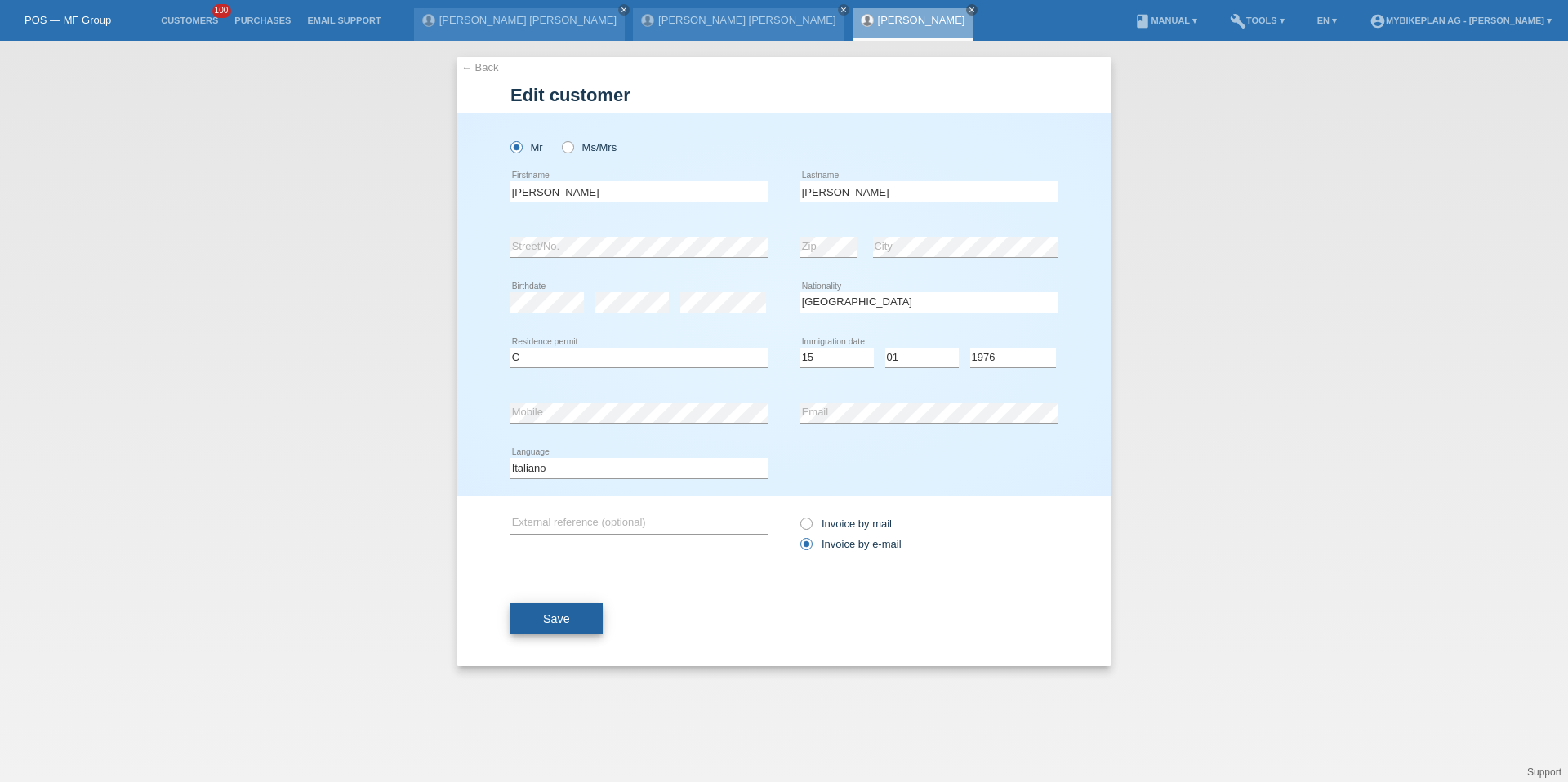
click at [569, 609] on button "Save" at bounding box center [556, 618] width 92 height 31
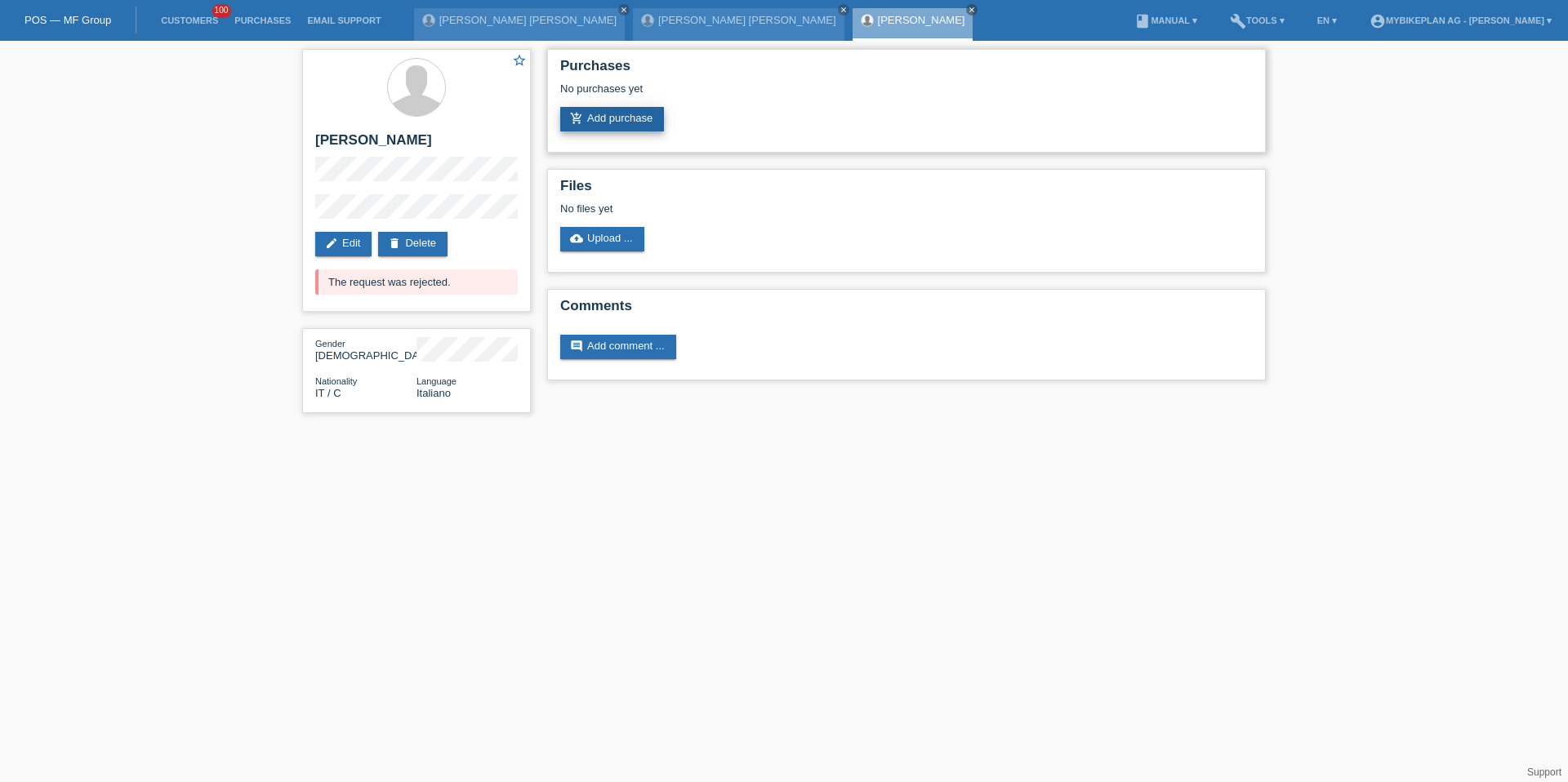
click at [608, 124] on link "add_shopping_cart Add purchase" at bounding box center [611, 119] width 103 height 25
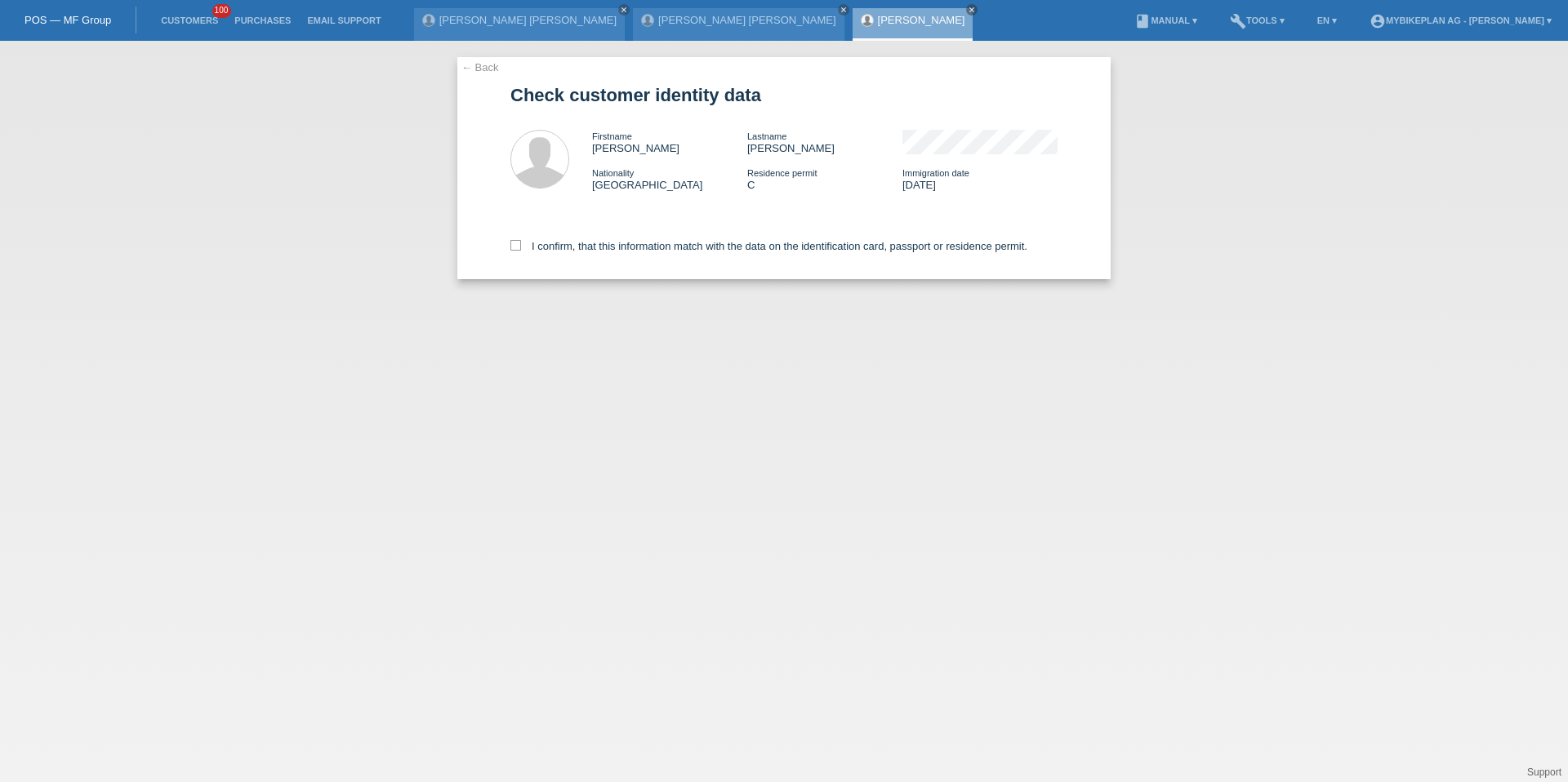
click at [590, 255] on div "I confirm, that this information match with the data on the identification card…" at bounding box center [784, 243] width 547 height 72
click at [597, 243] on label "I confirm, that this information match with the data on the identification card…" at bounding box center [769, 246] width 517 height 12
click at [521, 243] on input "I confirm, that this information match with the data on the identification card…" at bounding box center [516, 245] width 11 height 11
checkbox input "true"
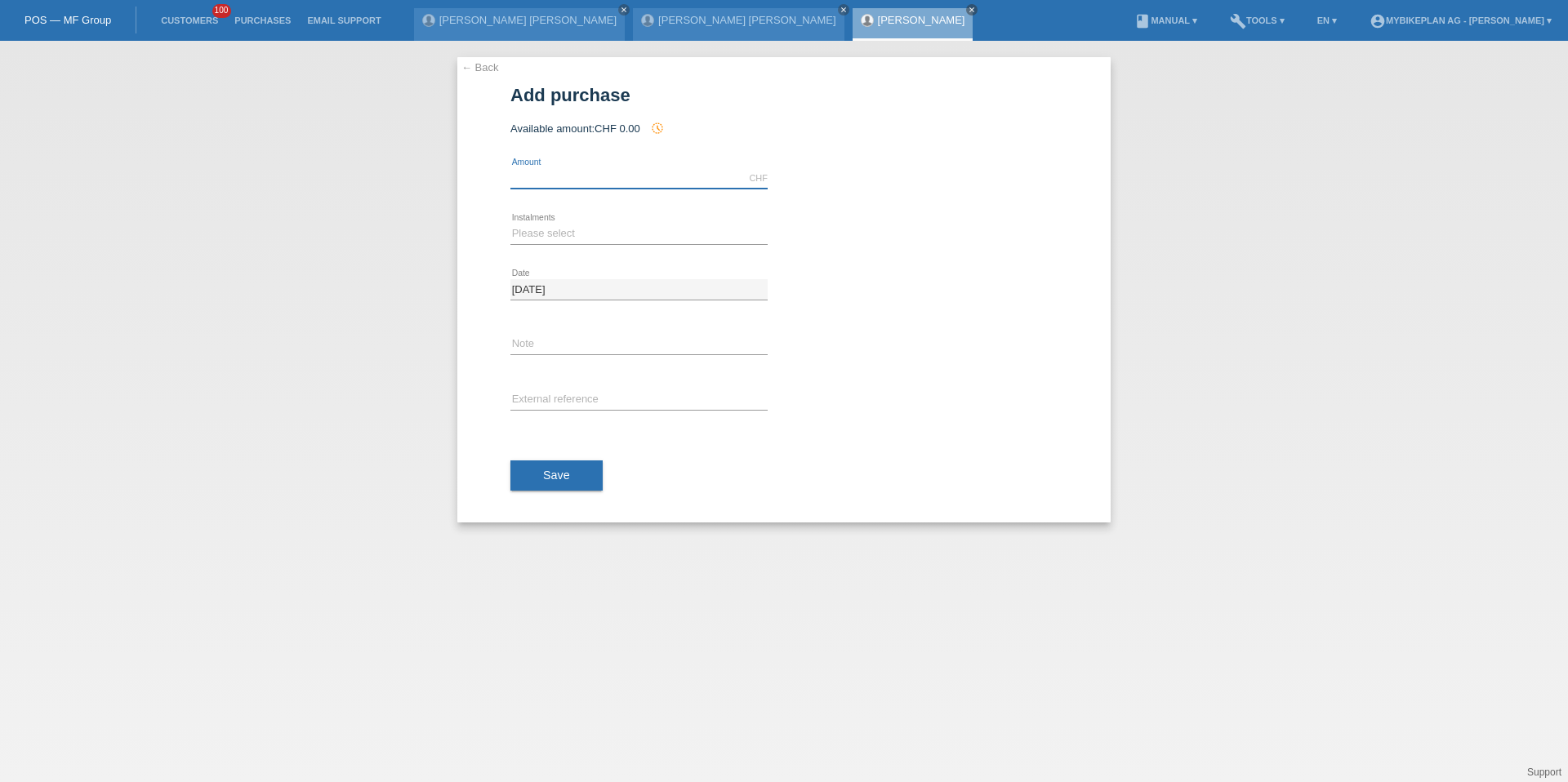
click at [533, 172] on input "text" at bounding box center [639, 178] width 258 height 20
type input "4490.00"
click at [524, 233] on select "Please select 6 instalments 12 instalments 18 instalments 24 instalments 36 ins…" at bounding box center [639, 233] width 258 height 19
click at [543, 241] on select "Please select 6 instalments 12 instalments 18 instalments 24 instalments 36 ins…" at bounding box center [639, 233] width 258 height 19
select select "488"
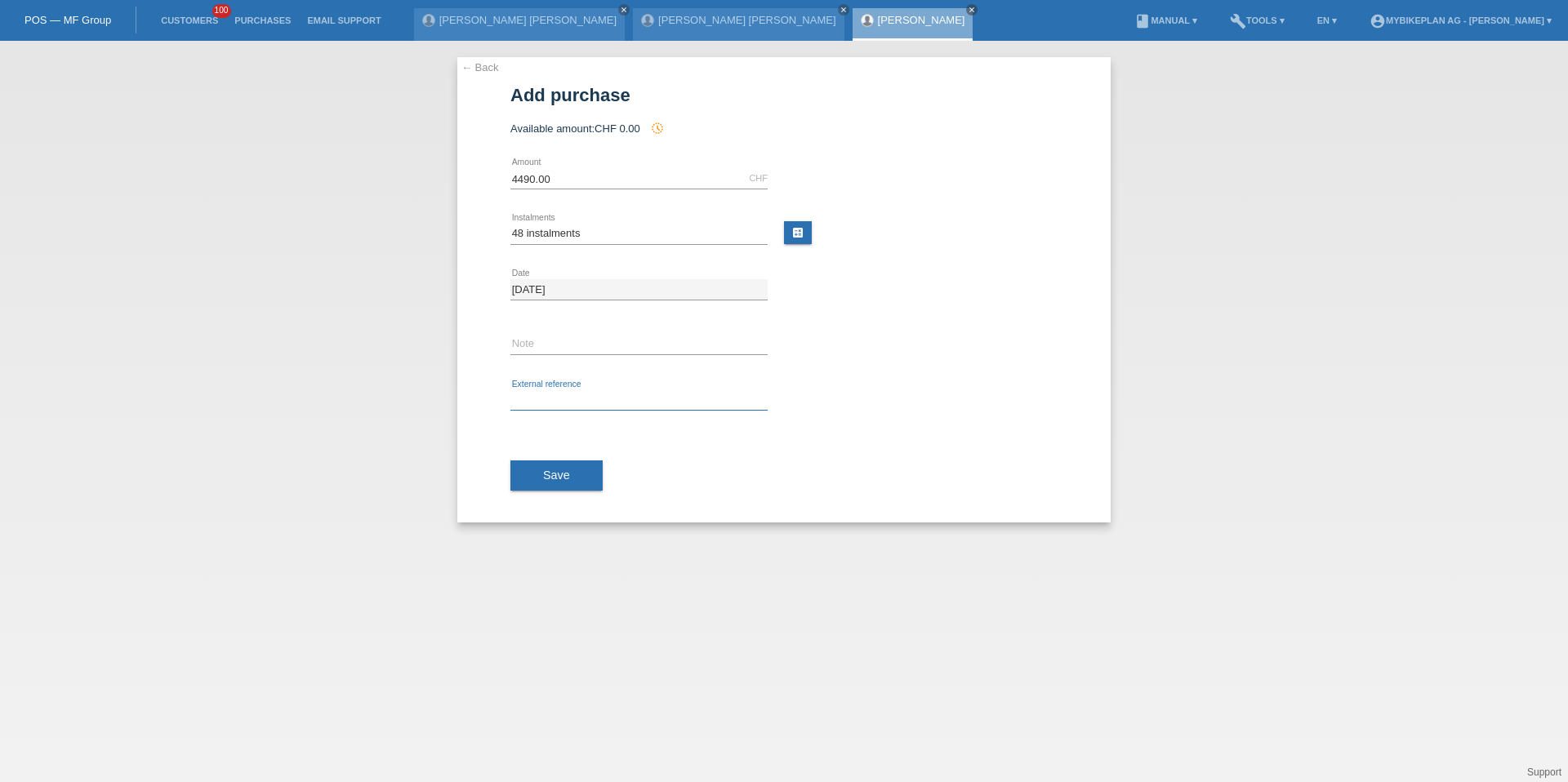
click at [544, 391] on input "text" at bounding box center [639, 400] width 258 height 20
paste input "41892203853"
type input "41892203853"
click at [550, 464] on button "Save" at bounding box center [556, 476] width 92 height 31
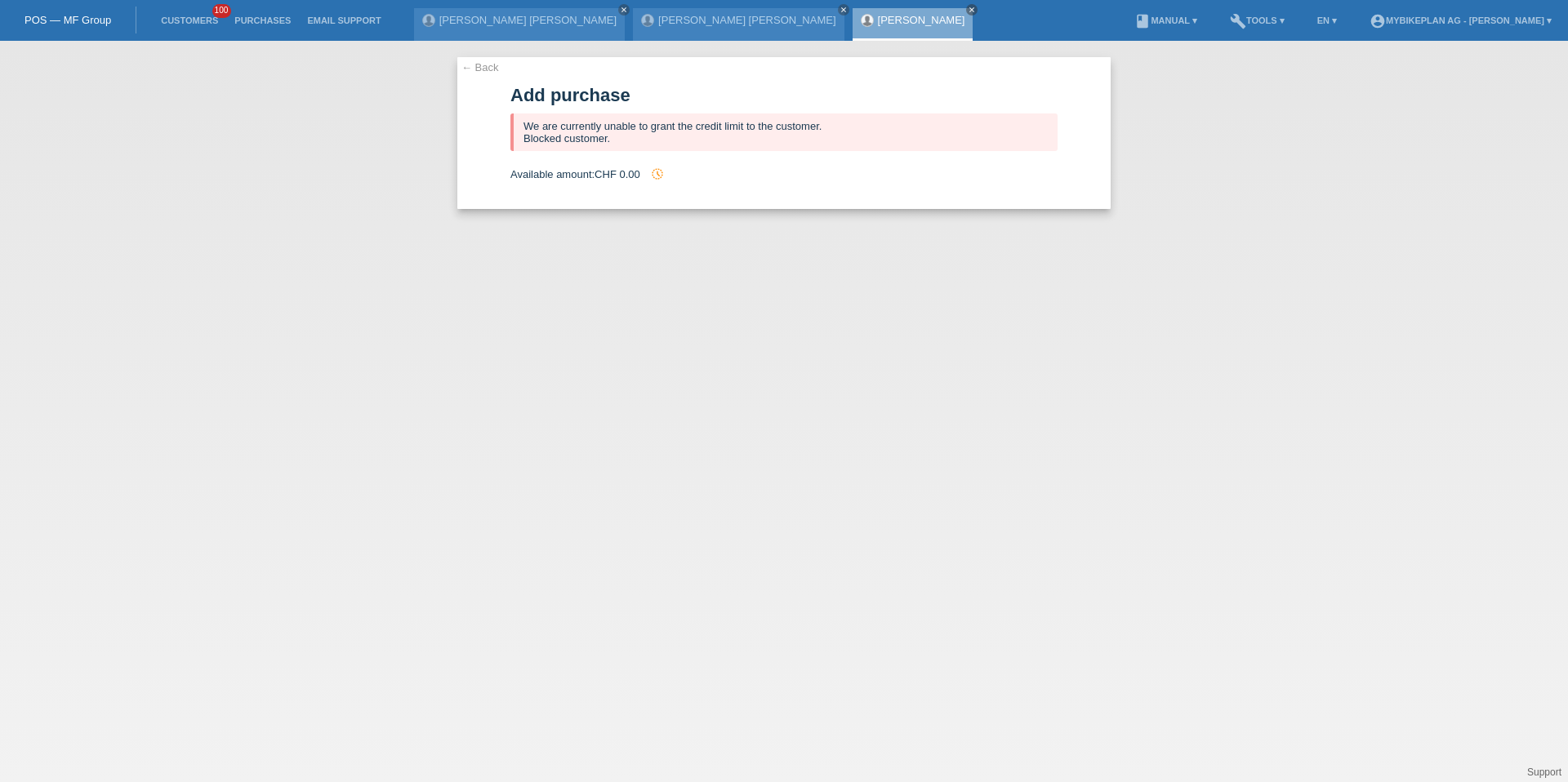
click at [283, 92] on div "← Back Add purchase We are currently unable to grant the credit limit to the cu…" at bounding box center [784, 412] width 1568 height 741
click at [199, 24] on link "Customers" at bounding box center [189, 20] width 74 height 10
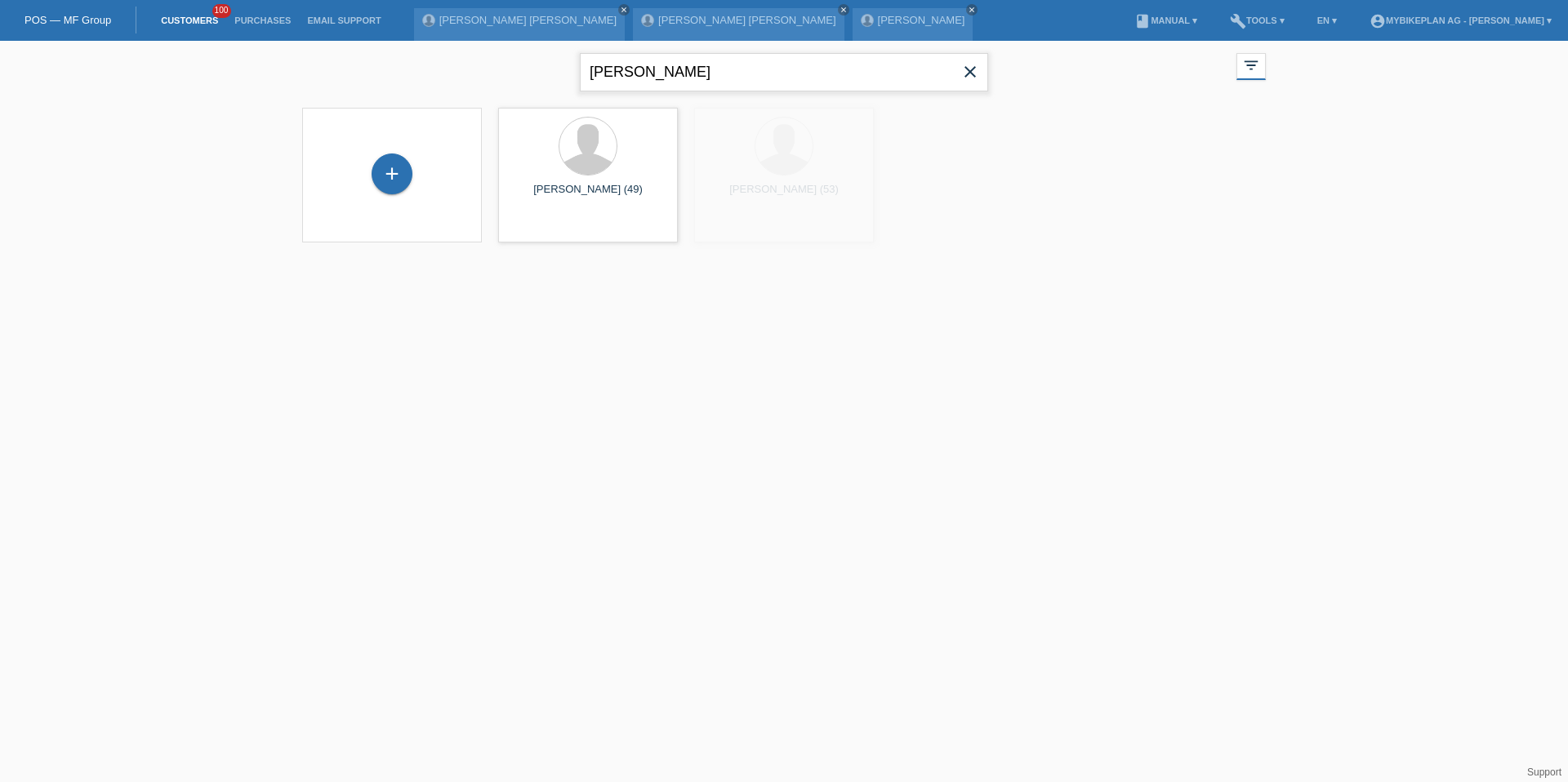
click at [728, 81] on input "[PERSON_NAME]" at bounding box center [784, 73] width 408 height 39
type input "[PERSON_NAME]"
click at [545, 231] on span "Show" at bounding box center [536, 229] width 27 height 12
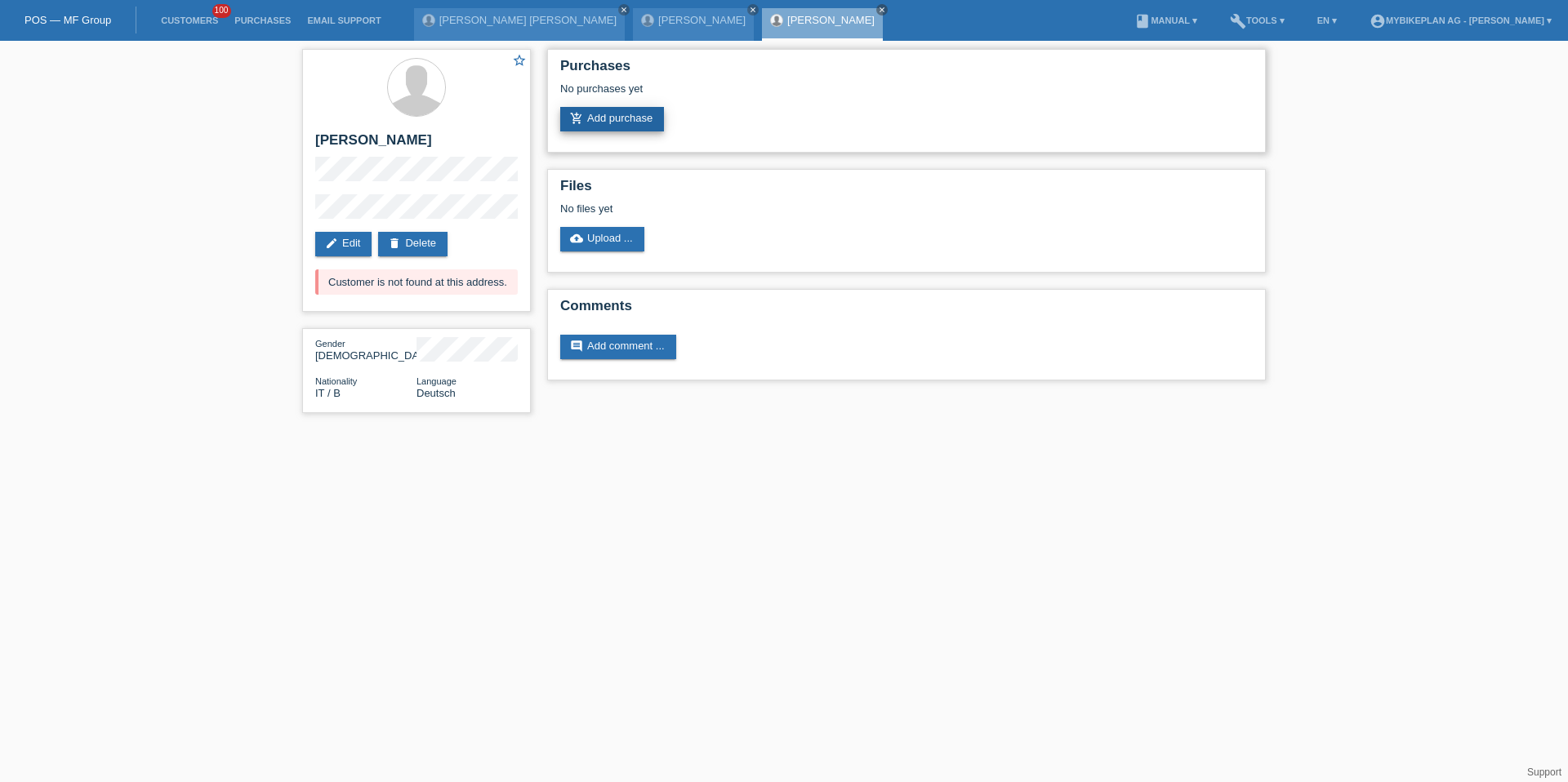
click at [611, 125] on link "add_shopping_cart Add purchase" at bounding box center [611, 119] width 103 height 25
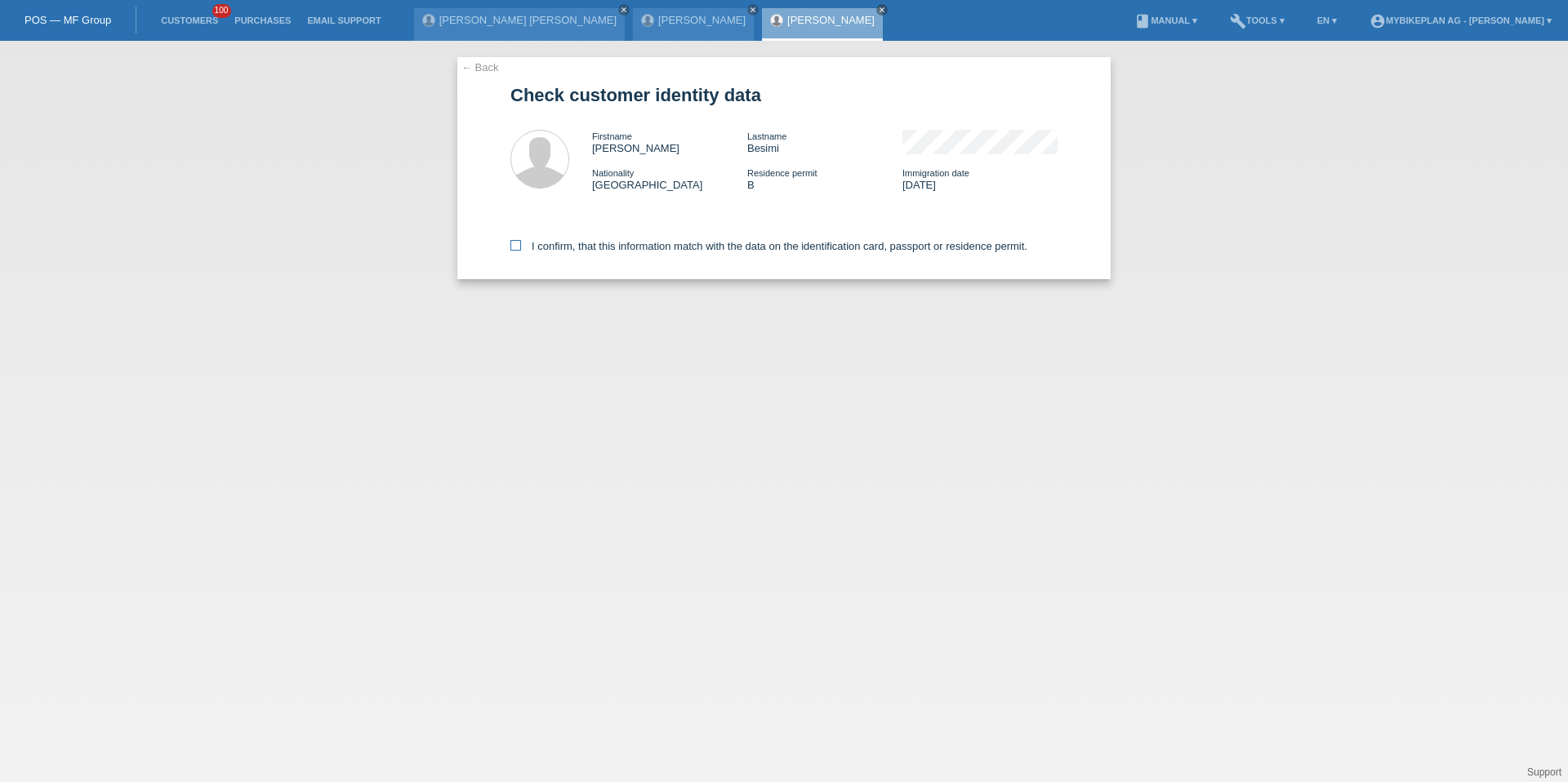
click at [594, 247] on label "I confirm, that this information match with the data on the identification card…" at bounding box center [769, 246] width 517 height 12
click at [521, 247] on input "I confirm, that this information match with the data on the identification card…" at bounding box center [516, 245] width 11 height 11
checkbox input "true"
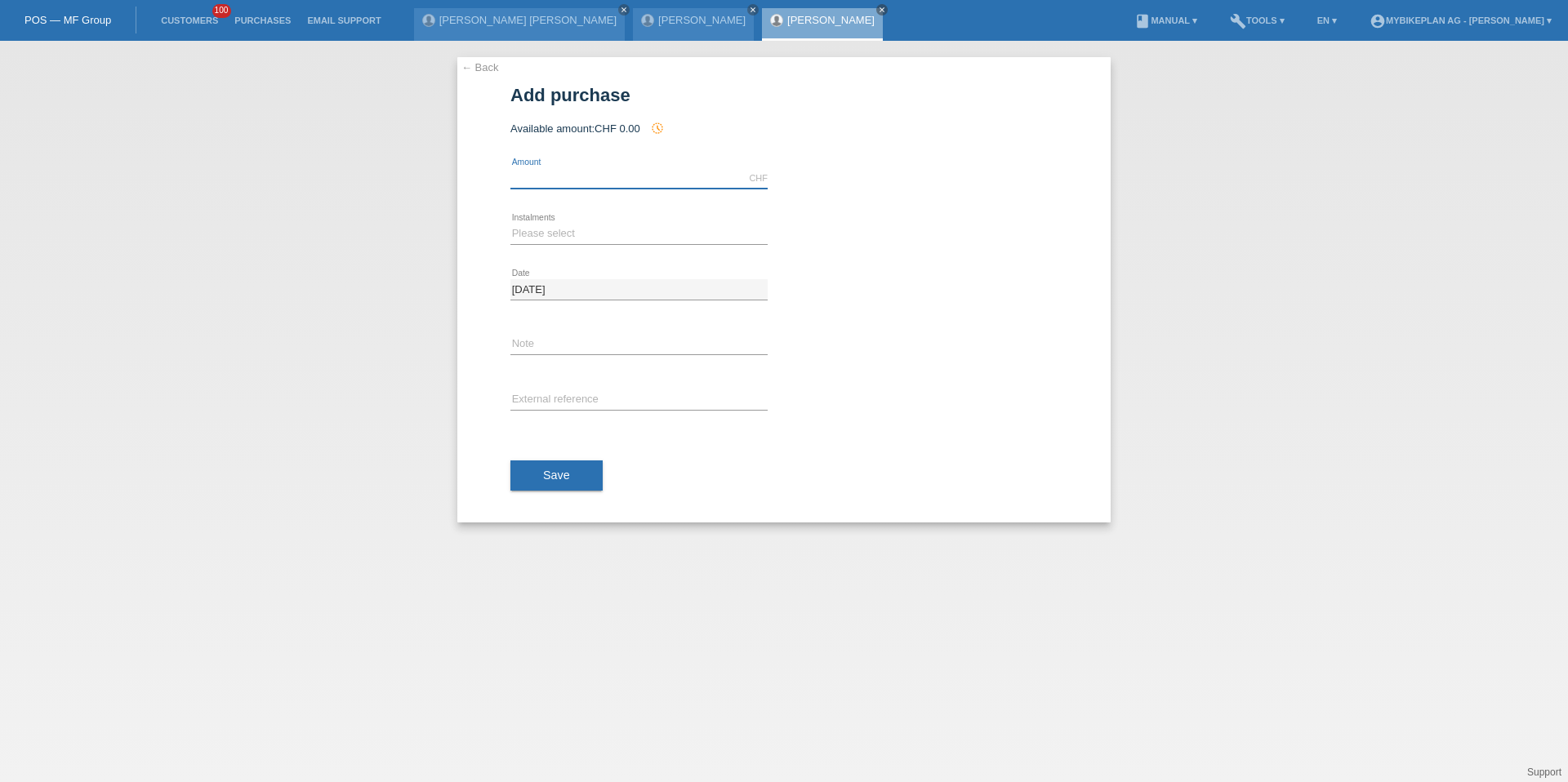
click at [584, 172] on input "text" at bounding box center [639, 178] width 258 height 20
type input "4490.00"
click at [550, 242] on select "Please select 6 instalments 12 instalments 18 instalments 24 instalments 36 ins…" at bounding box center [639, 233] width 258 height 19
select select "484"
click at [518, 391] on input "text" at bounding box center [639, 400] width 258 height 20
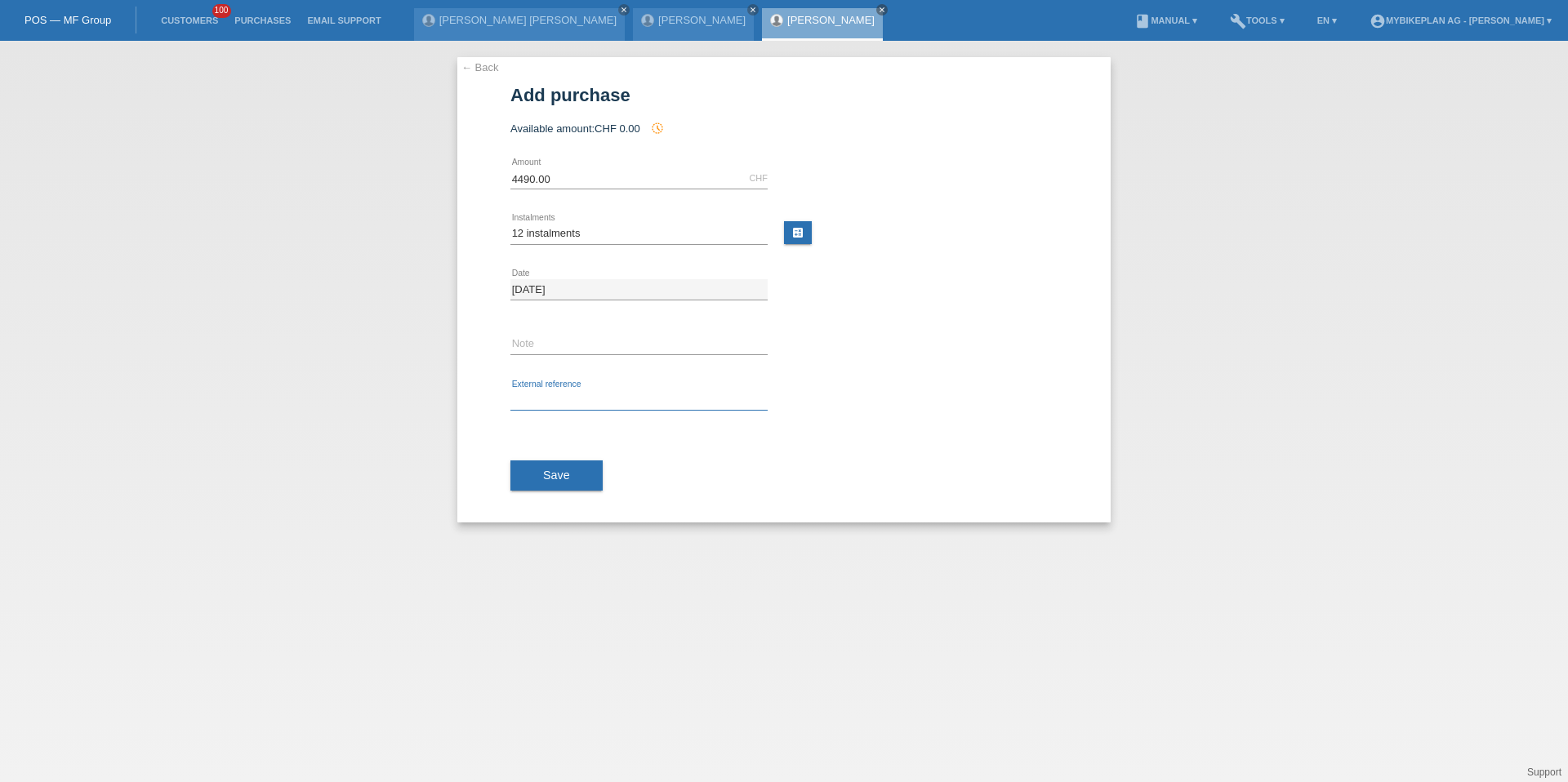
paste input "41893138511"
type input "41893138511"
click at [562, 499] on div "Save" at bounding box center [784, 476] width 547 height 95
click at [565, 478] on span "Save" at bounding box center [556, 475] width 27 height 13
